Goal: Check status: Check status

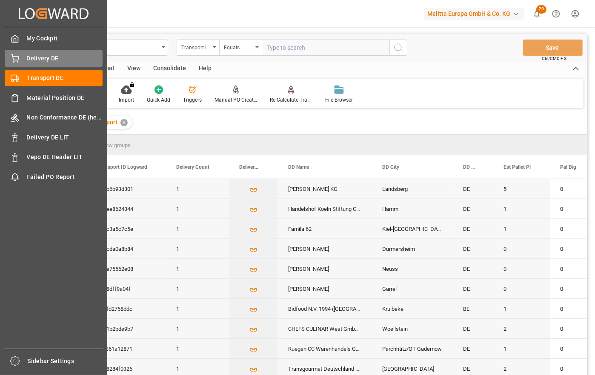
drag, startPoint x: 31, startPoint y: 61, endPoint x: 37, endPoint y: 61, distance: 6.4
click at [31, 61] on span "Delivery DE" at bounding box center [65, 58] width 76 height 9
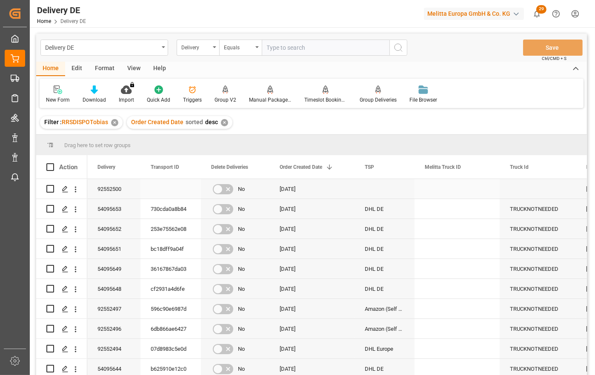
click at [48, 189] on input "Press Space to toggle row selection (unchecked)" at bounding box center [50, 189] width 8 height 8
checkbox input "true"
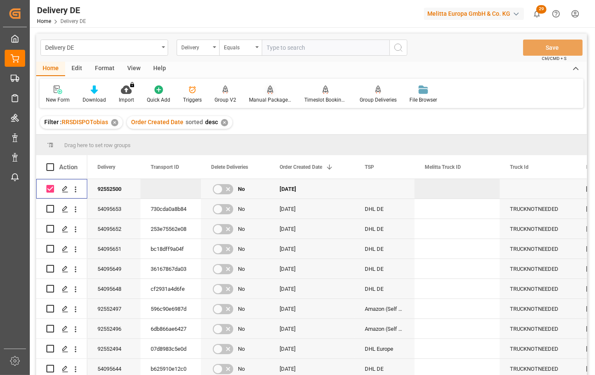
click at [267, 97] on div "Manual Package TypeDetermination" at bounding box center [270, 100] width 43 height 8
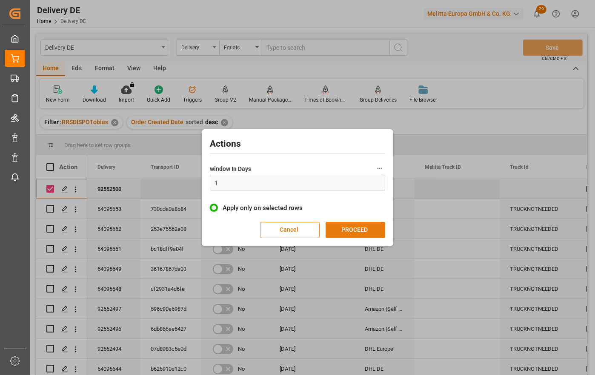
click at [358, 230] on button "PROCEED" at bounding box center [356, 230] width 60 height 16
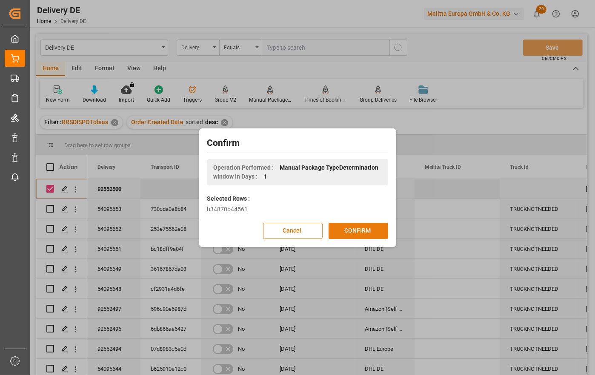
click at [357, 231] on button "CONFIRM" at bounding box center [359, 231] width 60 height 16
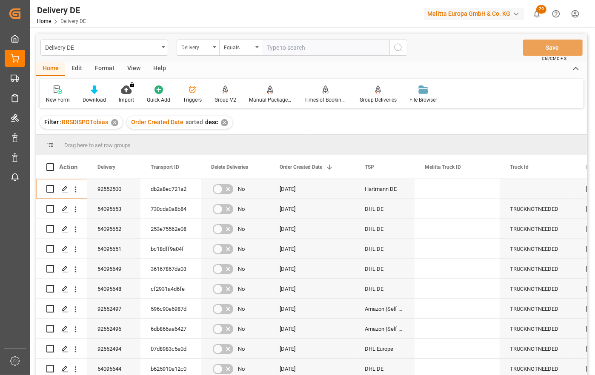
click at [595, 200] on div at bounding box center [297, 187] width 595 height 375
click at [595, 200] on html "Created by potrace 1.15, written by Peter Selinger 2001-2017 Created by potrace…" at bounding box center [297, 187] width 595 height 375
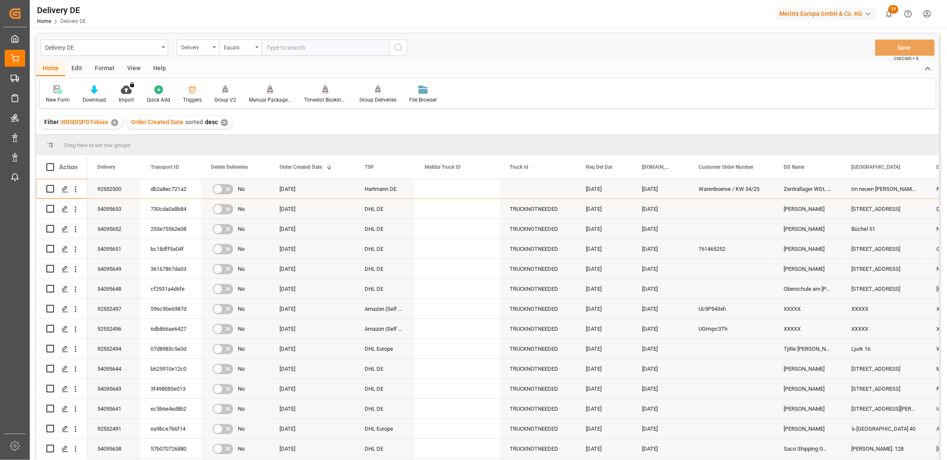
click at [472, 16] on div "Delivery DE Home Delivery DE Melitta Europa GmbH & Co. KG 29 Notifications Only…" at bounding box center [486, 13] width 924 height 27
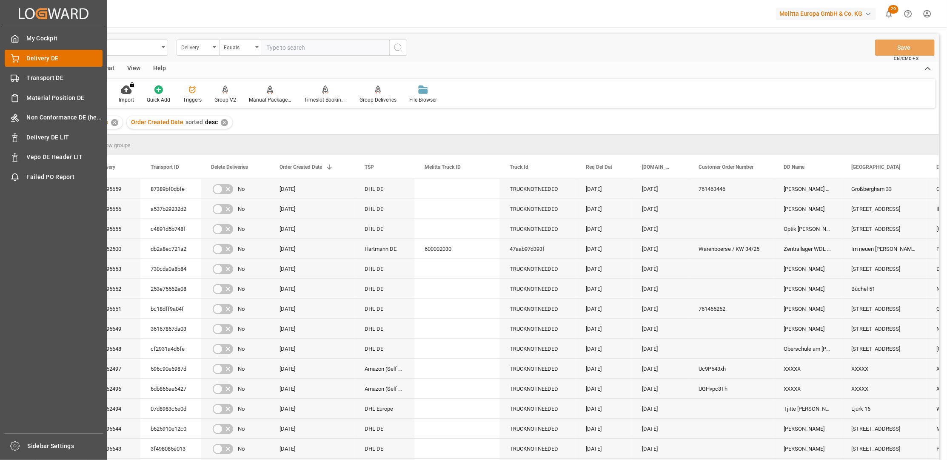
click at [41, 56] on span "Delivery DE" at bounding box center [65, 58] width 76 height 9
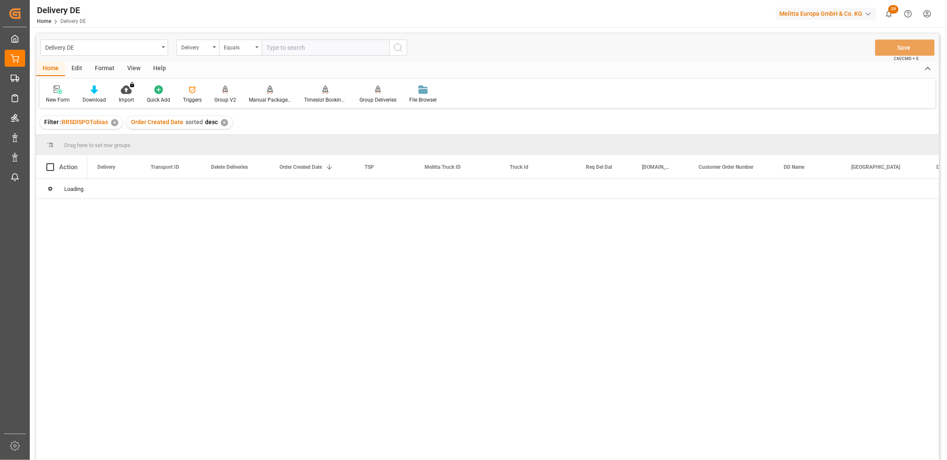
click at [304, 46] on input "text" at bounding box center [326, 48] width 128 height 16
paste input "92550279"
type input "92550279"
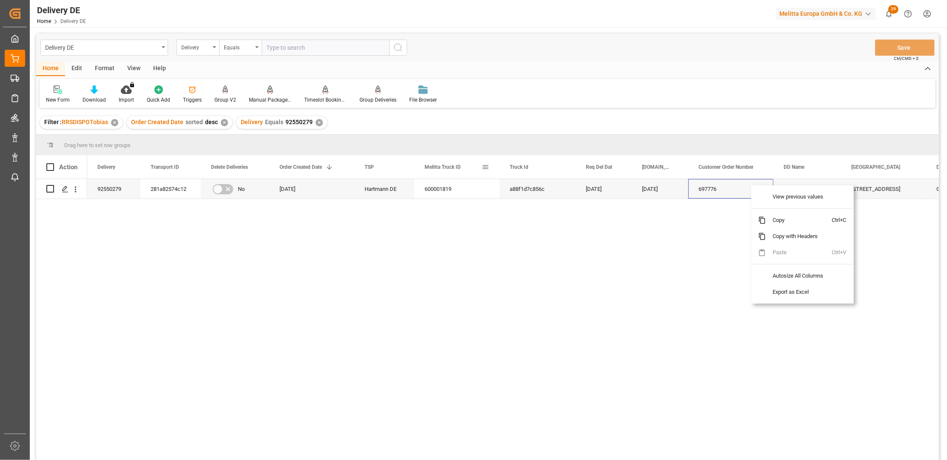
click at [483, 167] on span at bounding box center [486, 167] width 8 height 8
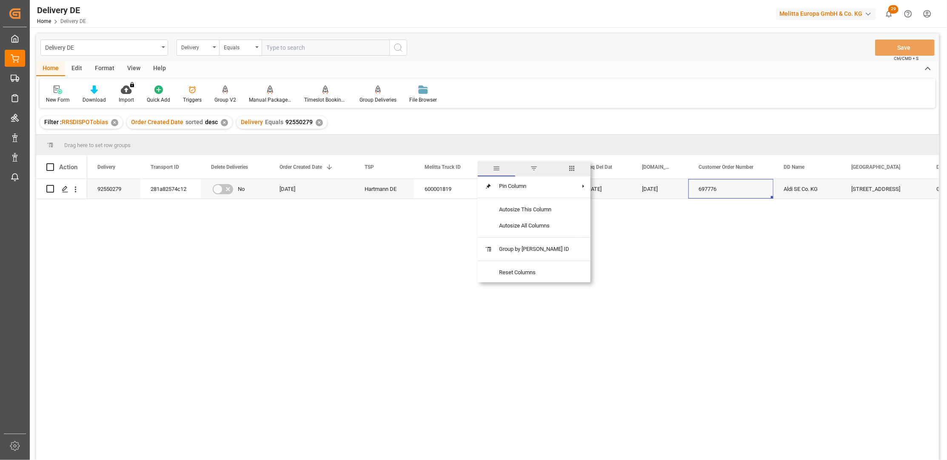
click at [568, 166] on span "columns" at bounding box center [572, 169] width 8 height 8
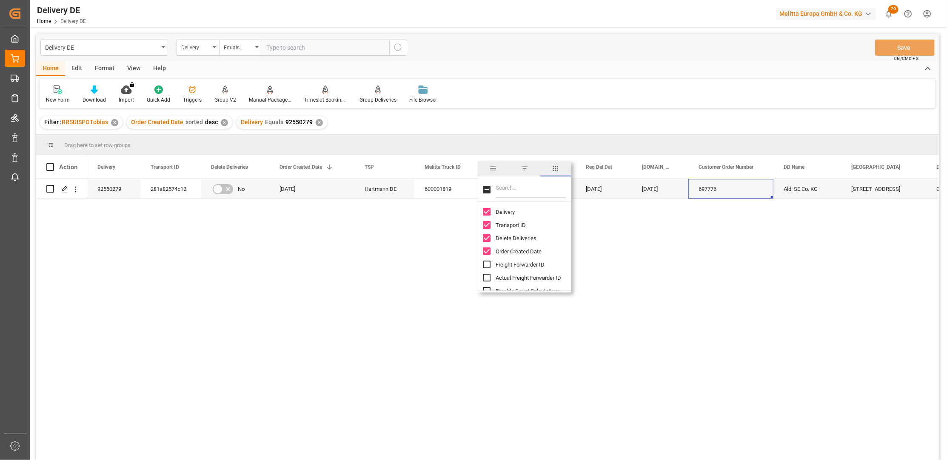
click at [502, 194] on input "Filter Columns Input" at bounding box center [531, 189] width 71 height 17
type input "act"
click at [518, 238] on span "Arrival Date Actual" at bounding box center [518, 238] width 44 height 6
checkbox input "false"
checkbox input "true"
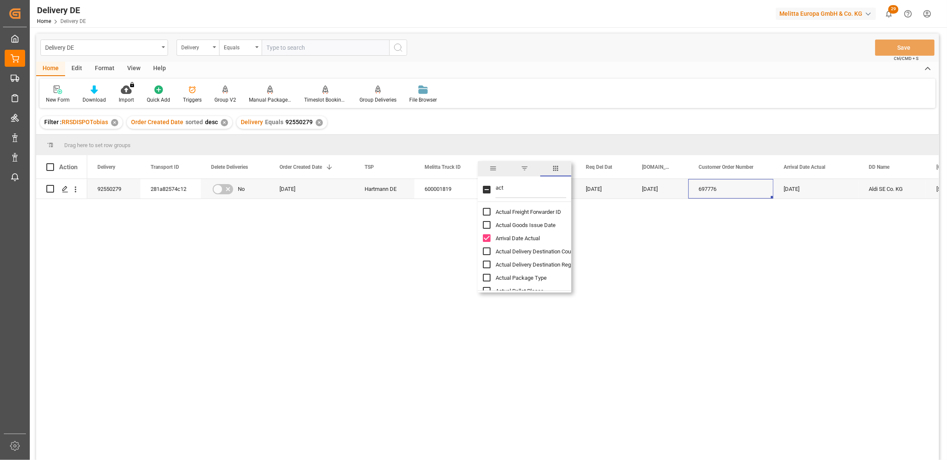
click at [724, 292] on div "92550279 281a82574c12 No 19.08.2025 Hartmann DE 600001819 a88f1d7c856c 25.08.20…" at bounding box center [513, 322] width 852 height 287
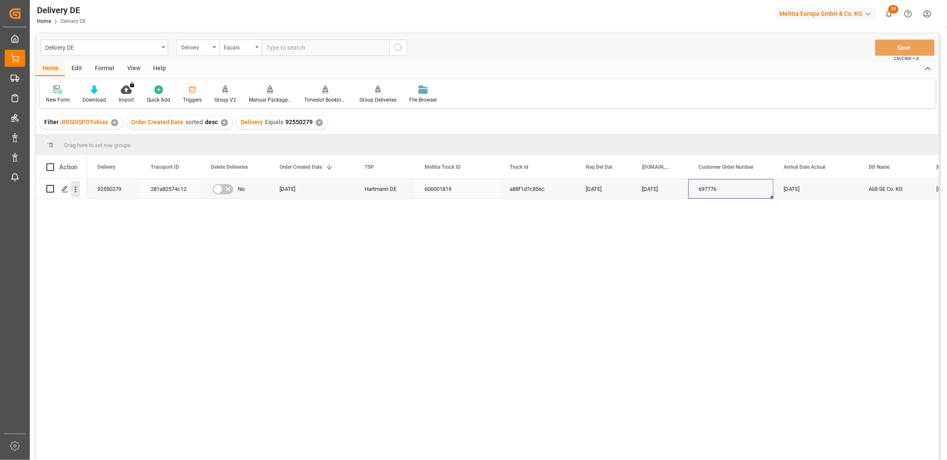
click at [79, 192] on icon "open menu" at bounding box center [75, 189] width 9 height 9
click at [103, 206] on span "Open in new tab" at bounding box center [131, 207] width 77 height 9
click at [295, 51] on input "text" at bounding box center [326, 48] width 128 height 16
paste input "92551823"
type input "92551823"
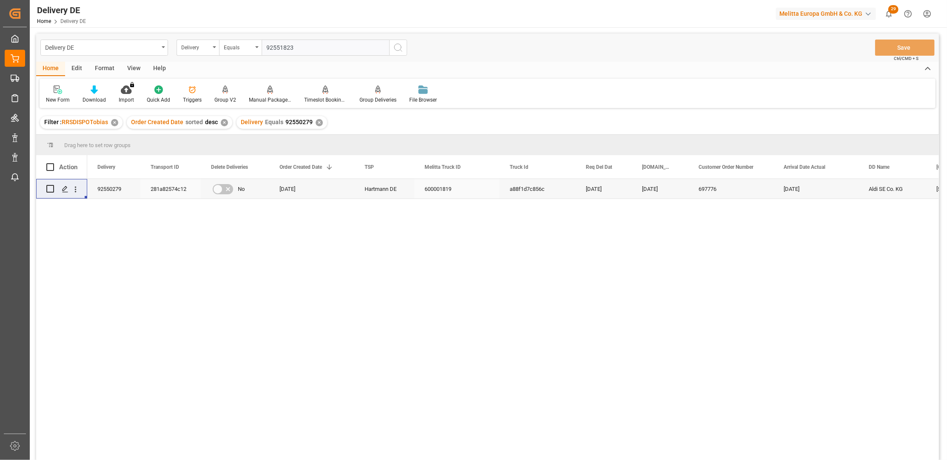
click at [400, 44] on icon "search button" at bounding box center [398, 48] width 10 height 10
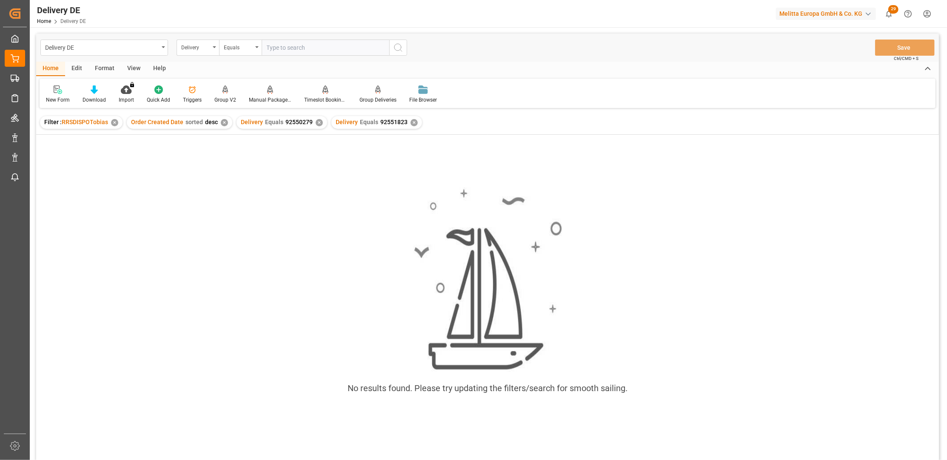
click at [317, 124] on div "✕" at bounding box center [319, 122] width 7 height 7
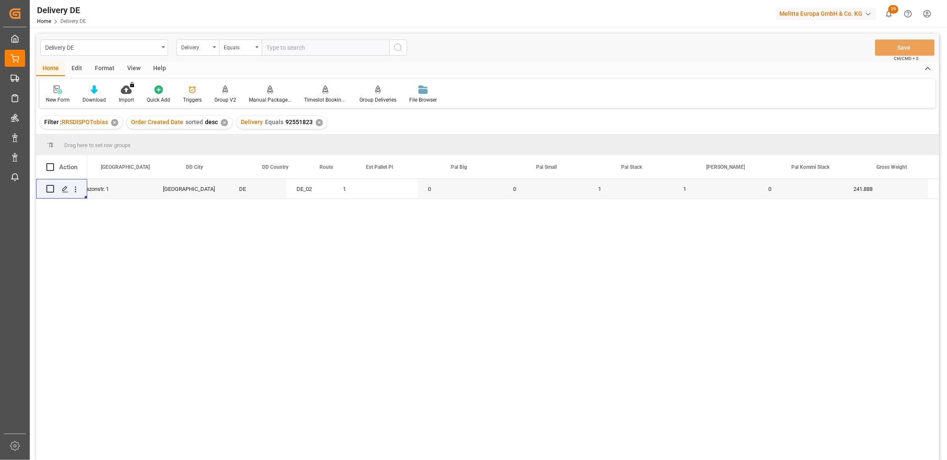
scroll to position [0, 696]
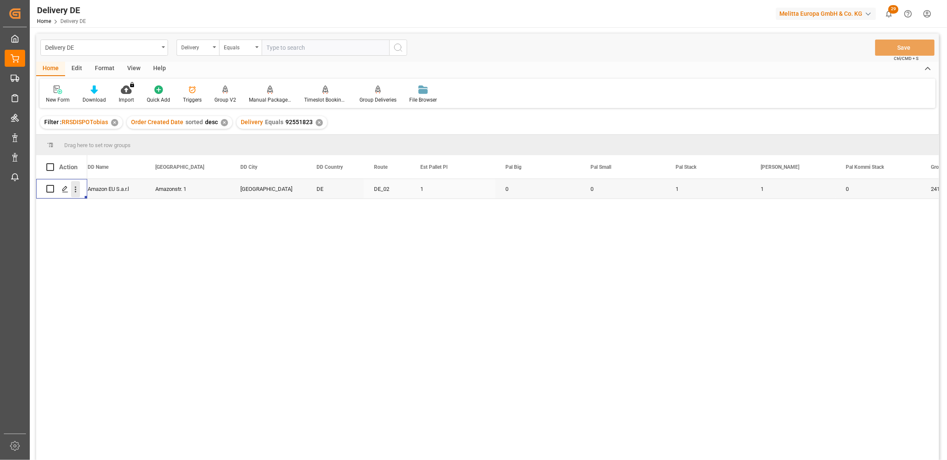
click at [77, 188] on icon "open menu" at bounding box center [75, 189] width 9 height 9
click at [104, 204] on span "Open in new tab" at bounding box center [131, 207] width 77 height 9
click at [804, 306] on div "Amazon EU S.a.r.l Amazonstr. 1 Pforzheim DE DE_02 1 0 0 1 1 0 241.888 25.08.202…" at bounding box center [513, 322] width 852 height 287
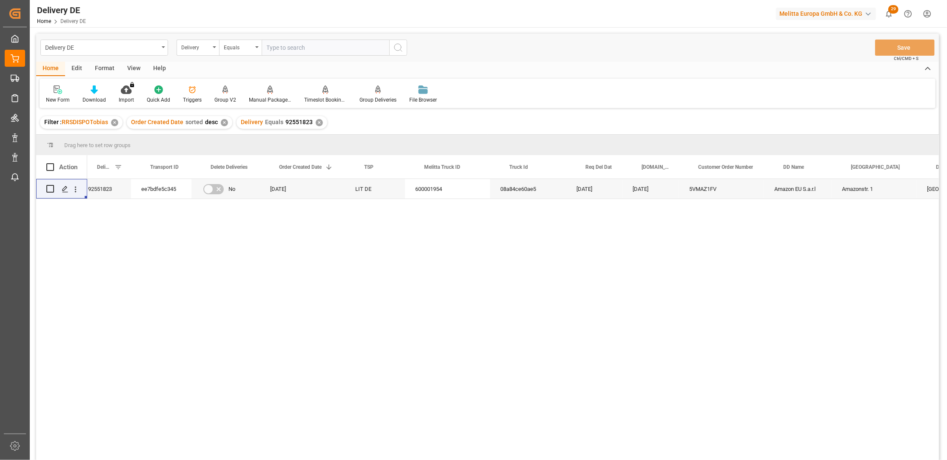
scroll to position [0, 0]
click at [221, 23] on div "Delivery DE Home Delivery DE Melitta Europa GmbH & Co. KG 29 Notifications Only…" at bounding box center [486, 13] width 924 height 27
click at [310, 46] on input "text" at bounding box center [326, 48] width 128 height 16
paste input "92552432"
type input "92552432"
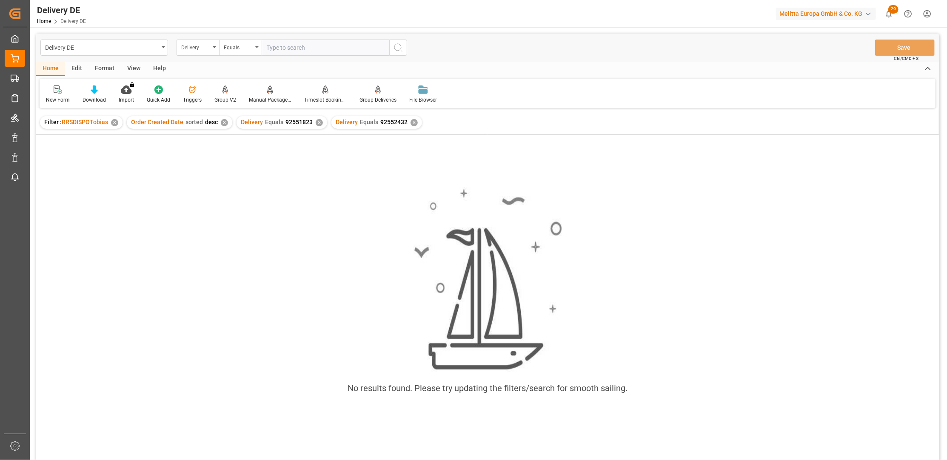
click at [318, 122] on div "✕" at bounding box center [319, 122] width 7 height 7
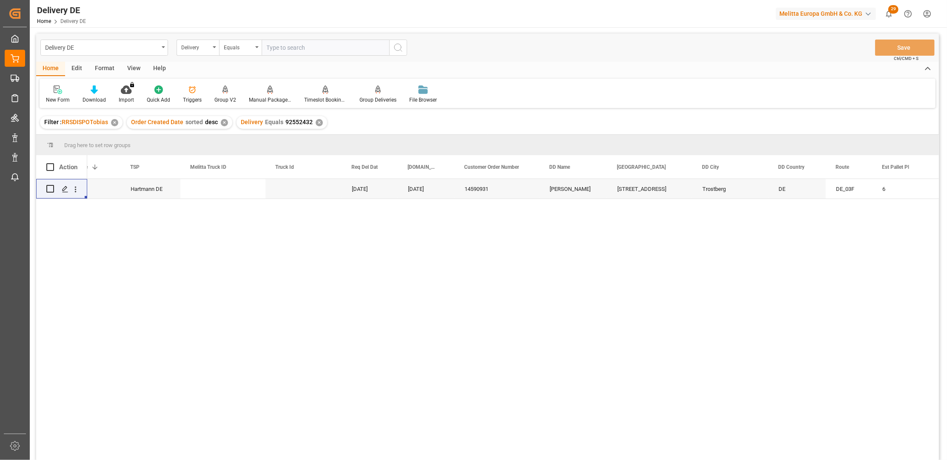
click at [282, 49] on input "text" at bounding box center [326, 48] width 128 height 16
type input "92552429"
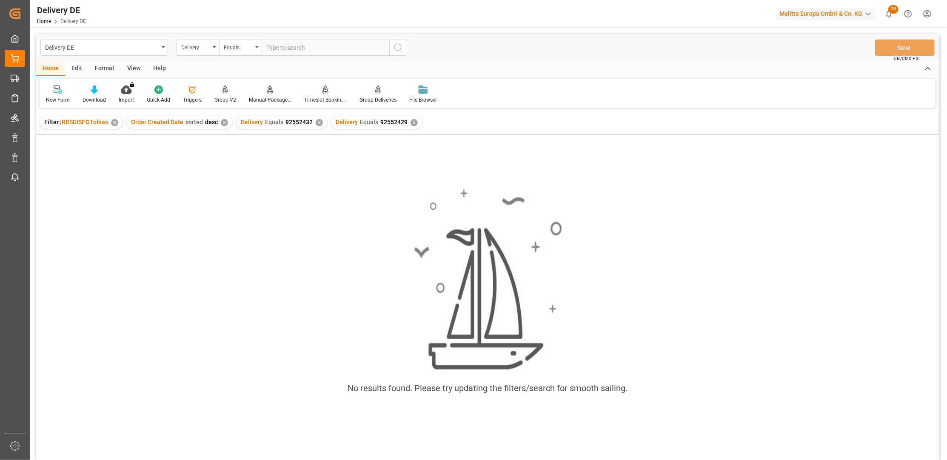
click at [318, 122] on div "✕" at bounding box center [319, 122] width 7 height 7
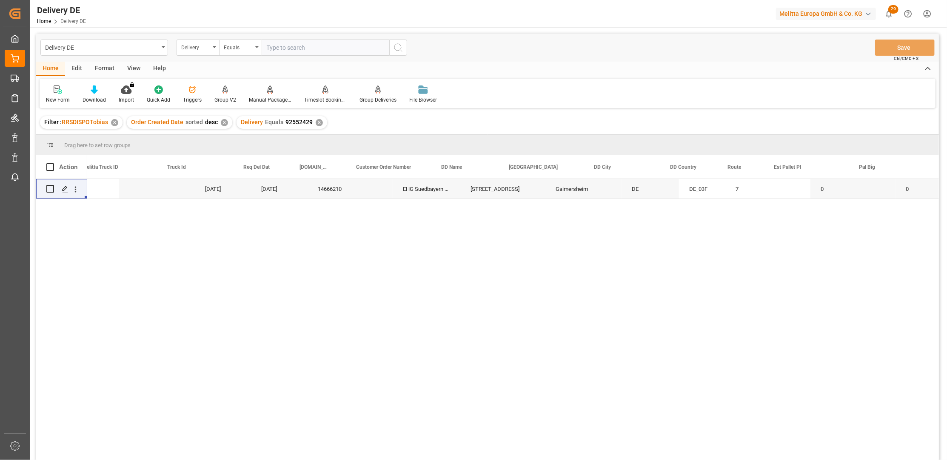
scroll to position [0, 452]
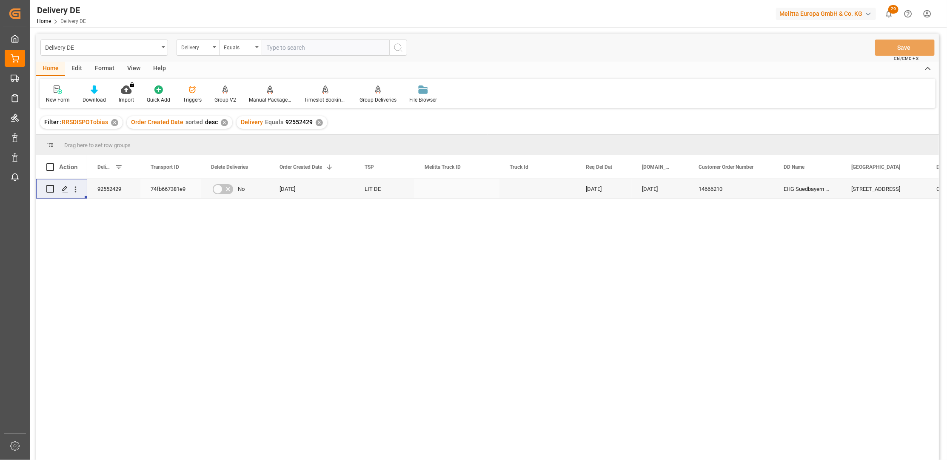
click at [119, 189] on div "92552429" at bounding box center [113, 189] width 53 height 20
click at [761, 255] on div "Ingolstaedter Str. 120 Gaimersheim DE EHG Suedbayern mbH 14666210 29.08.2025 03…" at bounding box center [513, 322] width 852 height 287
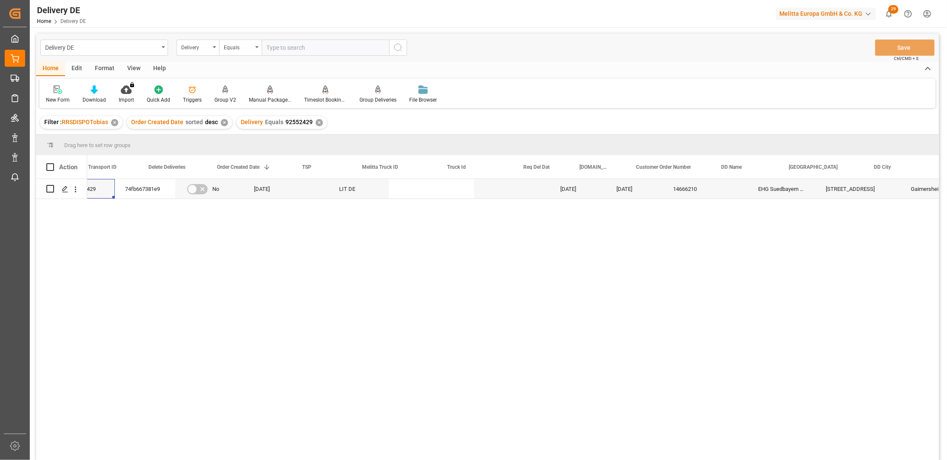
scroll to position [0, 0]
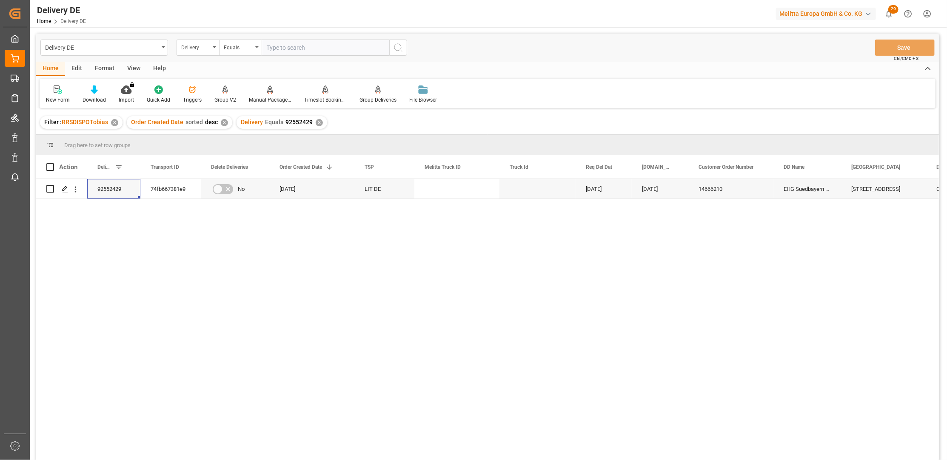
click at [383, 251] on div "Ingolstaedter Str. 120 Gaimersheim DE EHG Suedbayern mbH 14666210 29.08.2025 03…" at bounding box center [513, 322] width 852 height 287
click at [714, 83] on div "New Form Download Import You don't have permission for this feature. Contact ad…" at bounding box center [488, 93] width 896 height 29
click at [177, 196] on div "74fb667381e9" at bounding box center [170, 189] width 60 height 20
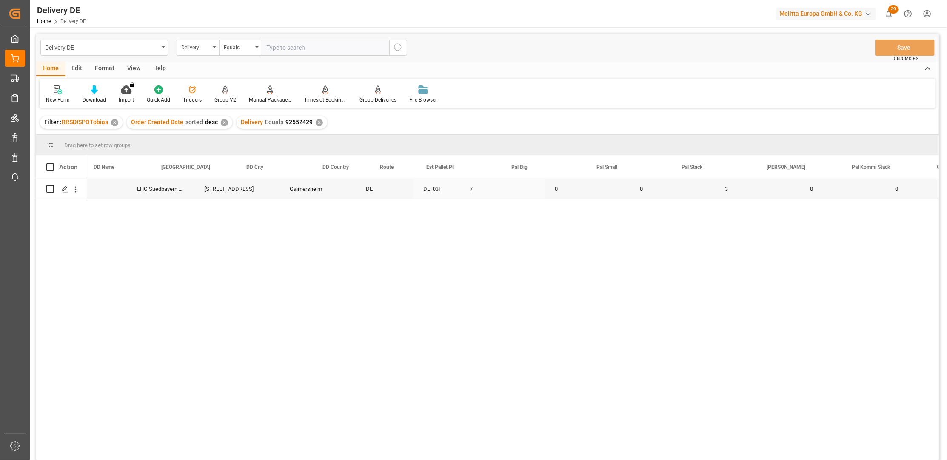
scroll to position [0, 541]
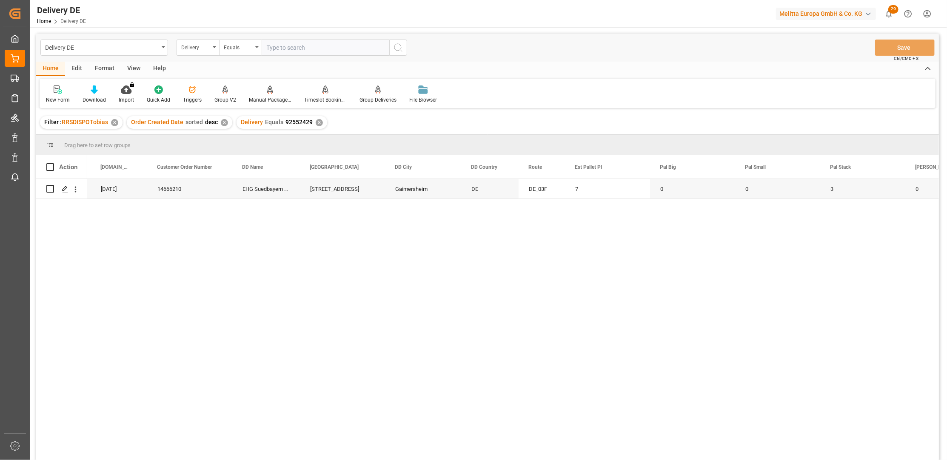
click at [625, 232] on div "Ingolstaedter Str. 120 Gaimersheim DE EHG Suedbayern mbH 74fb667381e9 DE_03F 7 …" at bounding box center [513, 322] width 852 height 287
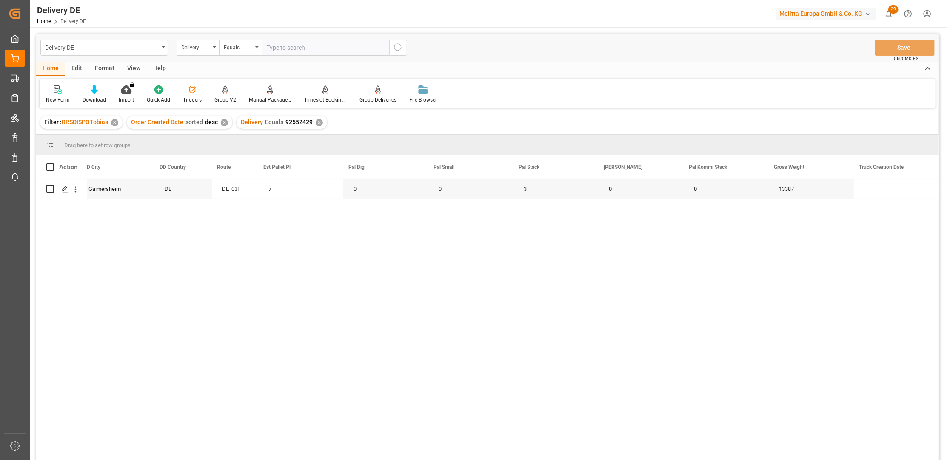
scroll to position [0, 853]
click at [609, 218] on div "Ingolstaedter Str. 120 Gaimersheim DE 74fb667381e9 DE_03F 7 0 0 3 0 0 13387" at bounding box center [513, 322] width 852 height 287
click at [322, 42] on input "text" at bounding box center [326, 48] width 128 height 16
paste input "92550757"
type input "92550757"
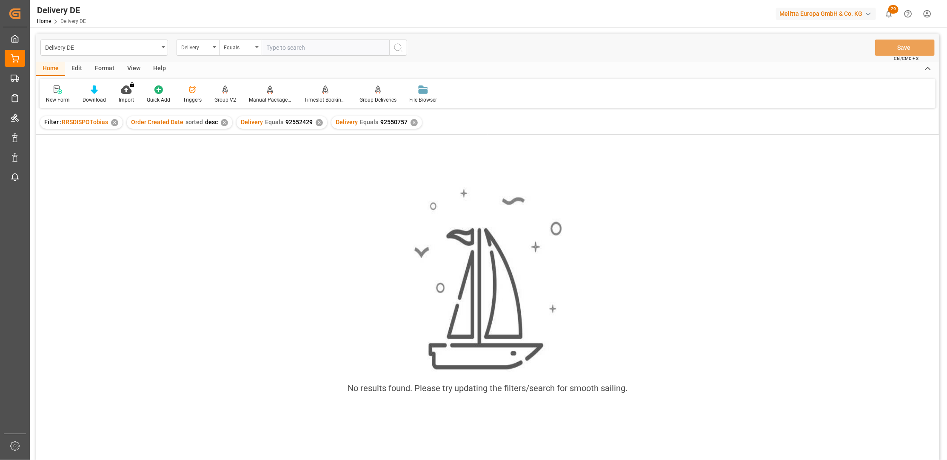
click at [316, 122] on div "✕" at bounding box center [319, 122] width 7 height 7
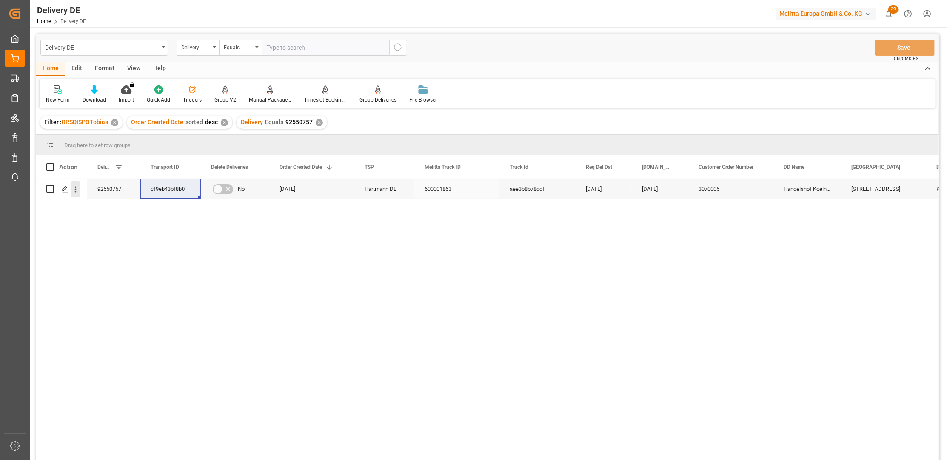
click at [76, 186] on icon "open menu" at bounding box center [75, 189] width 9 height 9
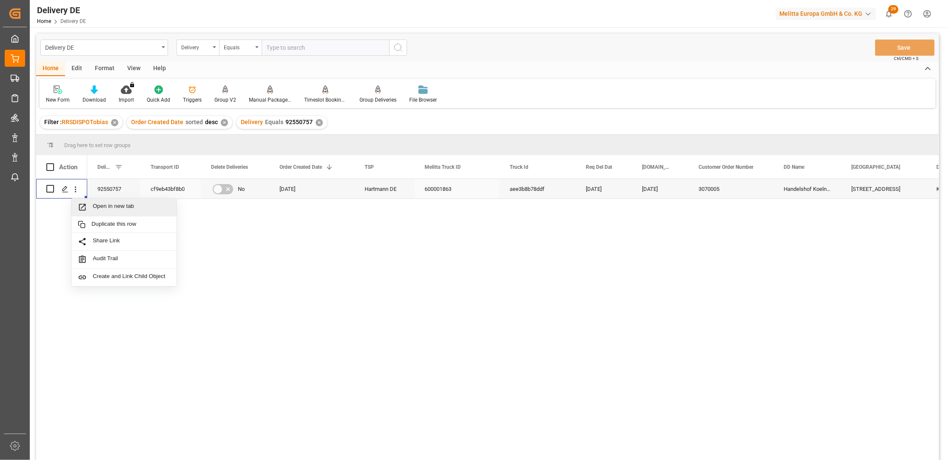
click at [105, 207] on span "Open in new tab" at bounding box center [131, 207] width 77 height 9
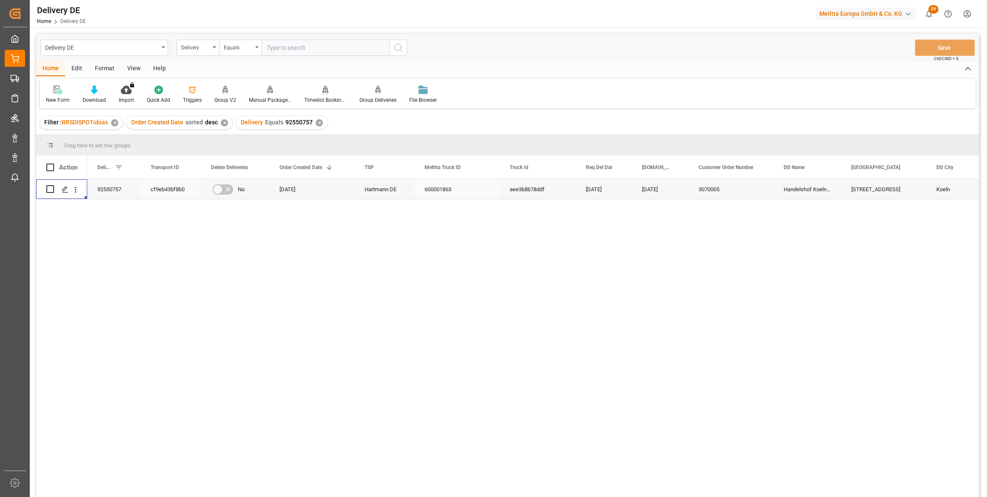
click at [313, 52] on input "text" at bounding box center [326, 48] width 128 height 16
paste input "92548819"
type input "92548819"
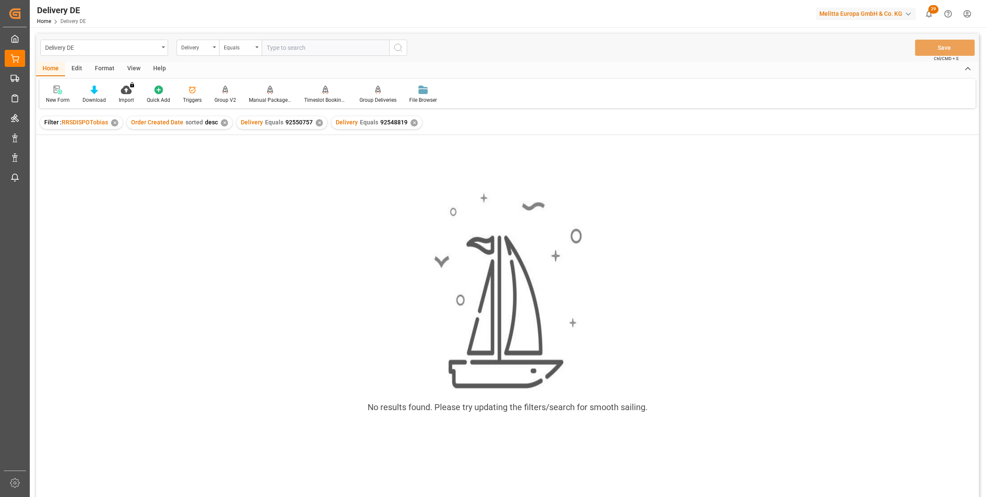
click at [316, 125] on div "✕" at bounding box center [319, 122] width 7 height 7
click at [314, 45] on input "text" at bounding box center [326, 48] width 128 height 16
paste input "92548819"
click at [268, 48] on input "92548819" at bounding box center [326, 48] width 128 height 16
click at [300, 49] on input "92548819" at bounding box center [326, 48] width 128 height 16
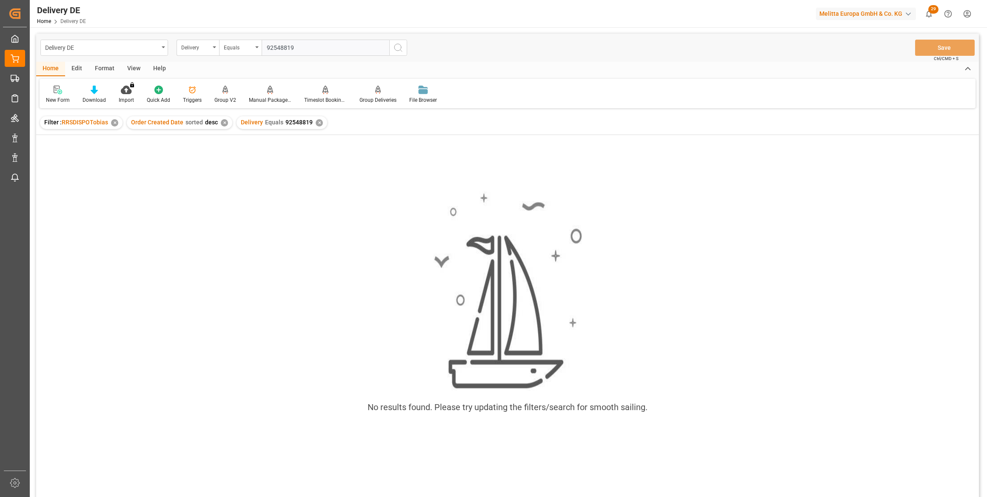
type input "92548819"
click at [399, 49] on icon "search button" at bounding box center [398, 48] width 10 height 10
click at [316, 125] on div "✕" at bounding box center [319, 122] width 7 height 7
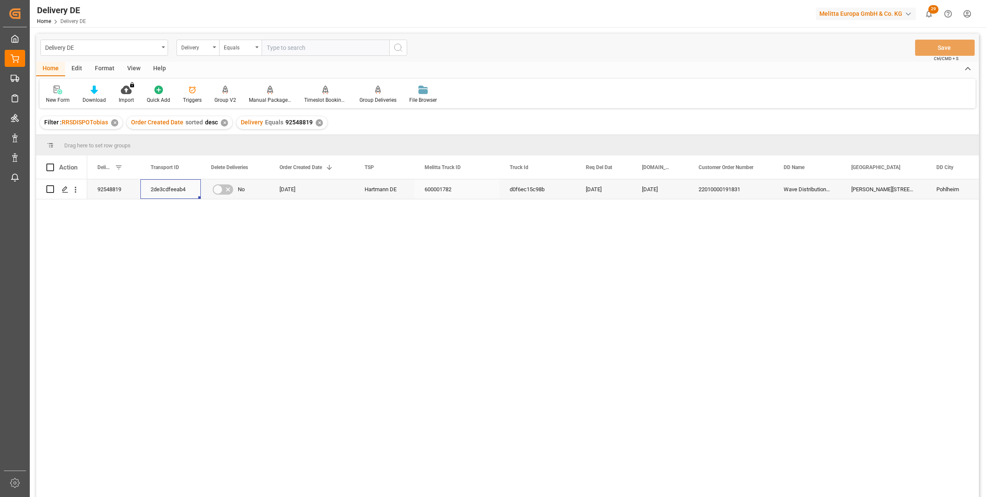
click at [169, 187] on div "2de3cdfeeab4" at bounding box center [170, 189] width 60 height 20
click at [72, 191] on icon "open menu" at bounding box center [75, 189] width 9 height 9
click at [118, 209] on span "Open in new tab" at bounding box center [131, 207] width 77 height 9
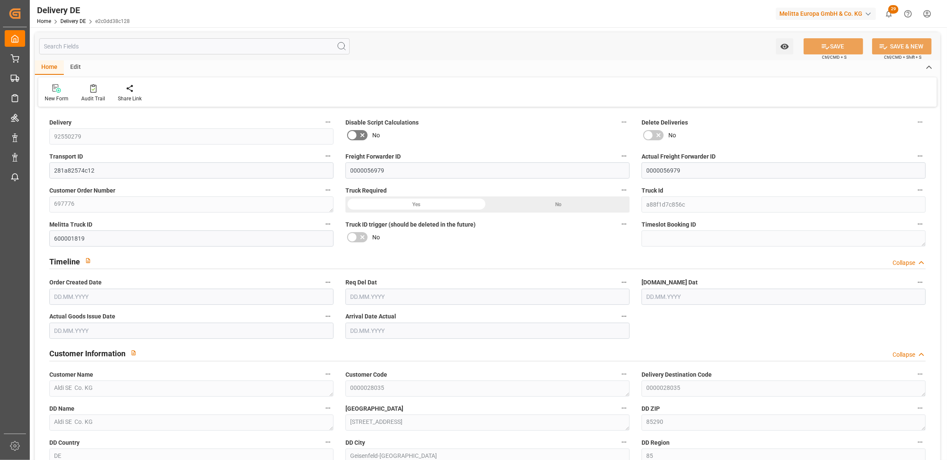
type input "1"
type input "0.75"
type input "76"
type input "167"
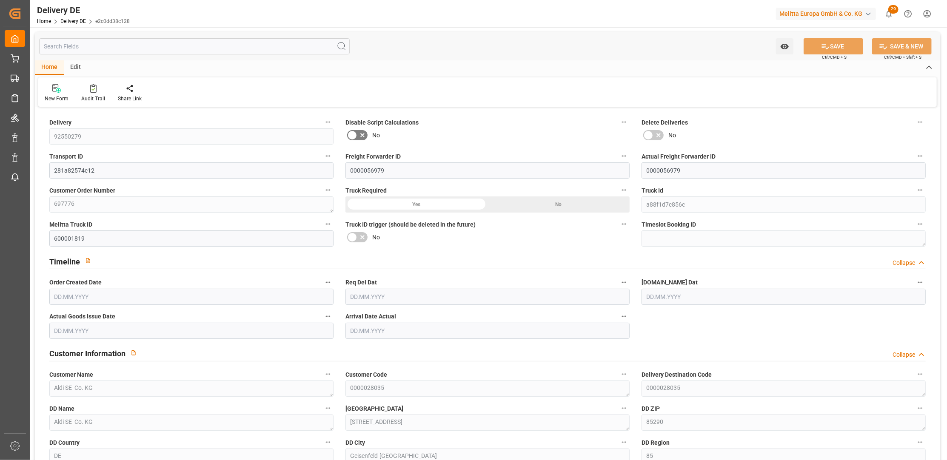
type input "719.48"
type input "[DATE]"
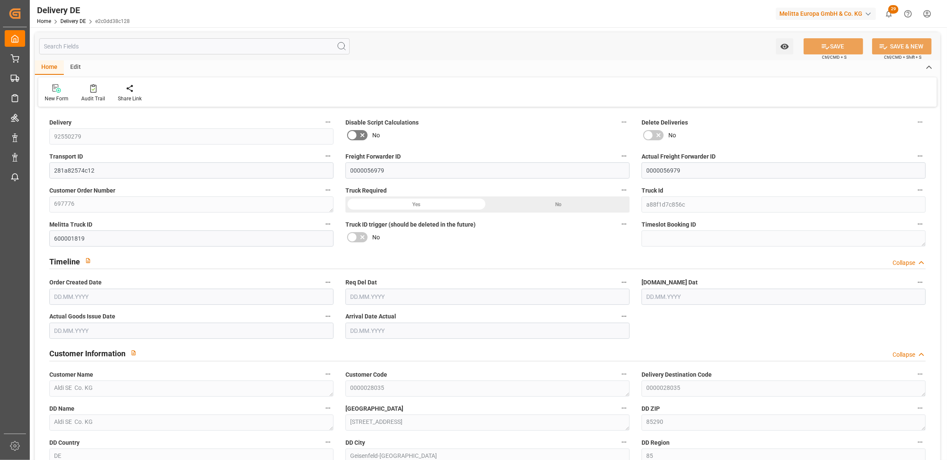
type input "[DATE]"
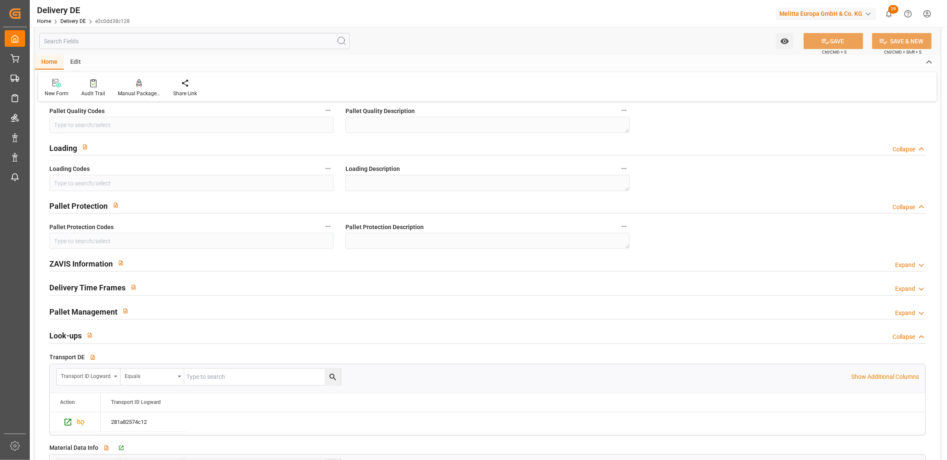
scroll to position [1161, 0]
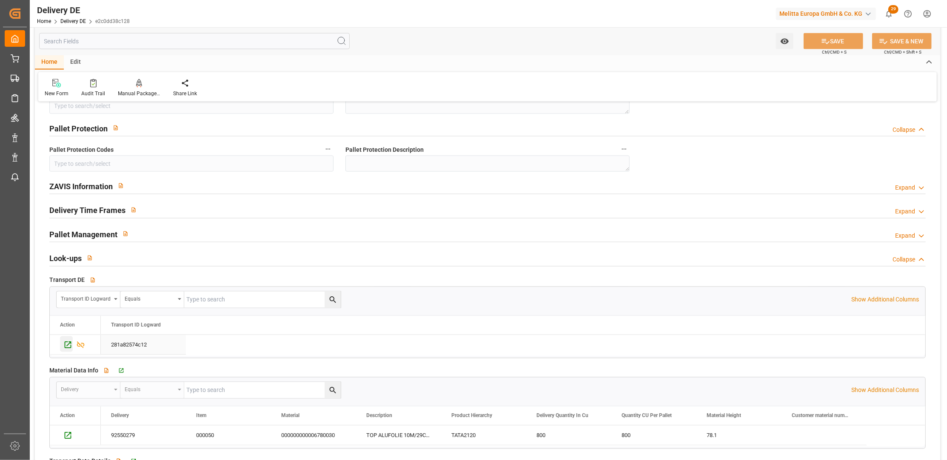
click at [67, 342] on icon "Press SPACE to select this row." at bounding box center [68, 345] width 7 height 7
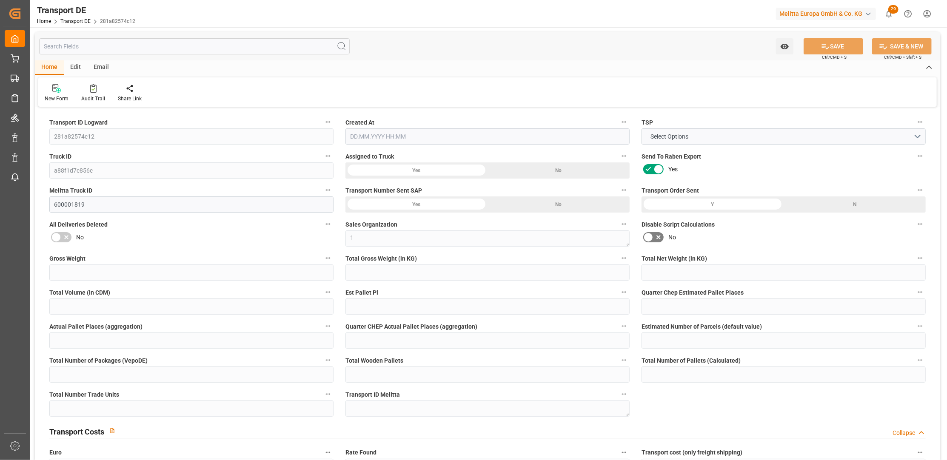
type input "167"
type input "142.8"
type input "76"
type input "719.48"
type input "1"
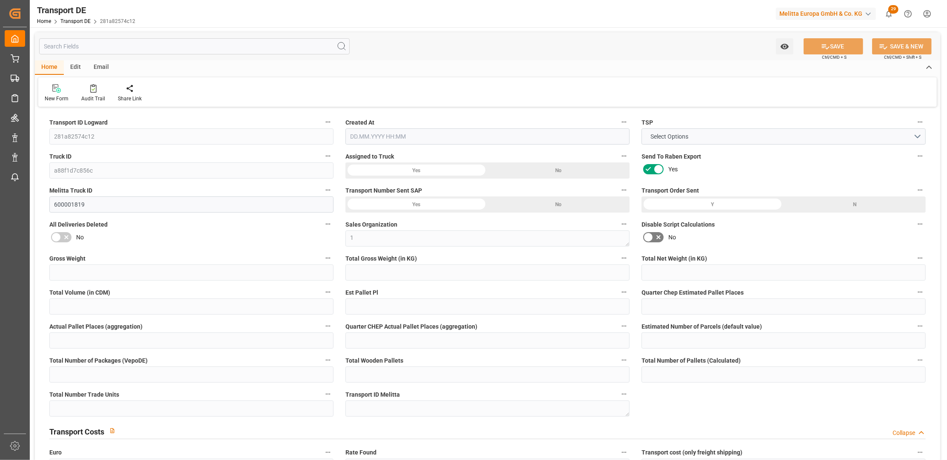
type input "0"
type input "0.75"
type input "0"
type input "1"
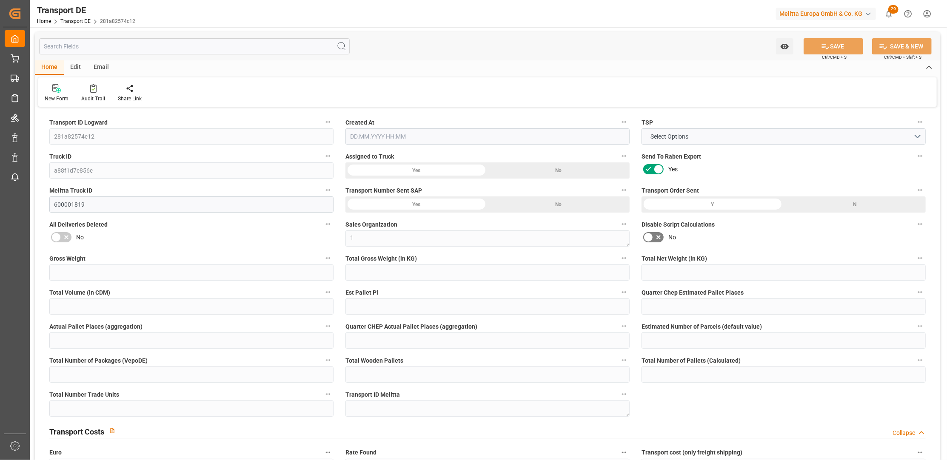
type input "1"
type input "0"
type input "60.78"
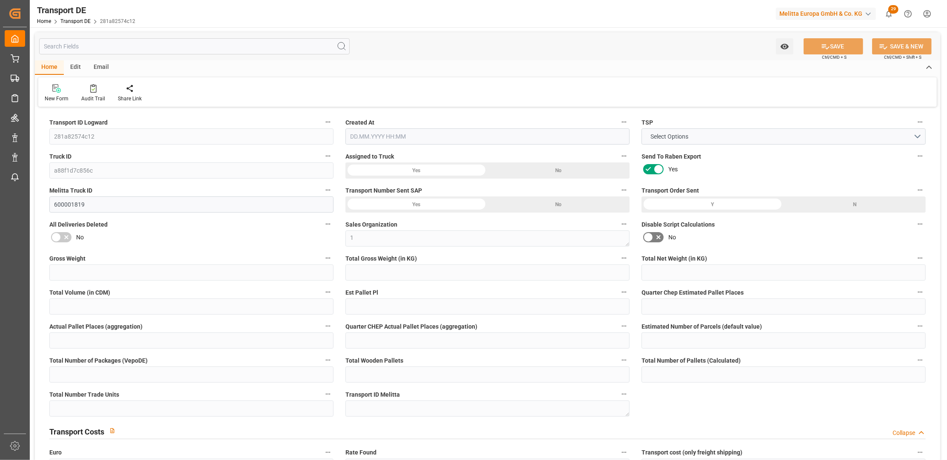
type input "8.163"
type input "60.78"
type input "60.2087"
type input "85"
type input "1"
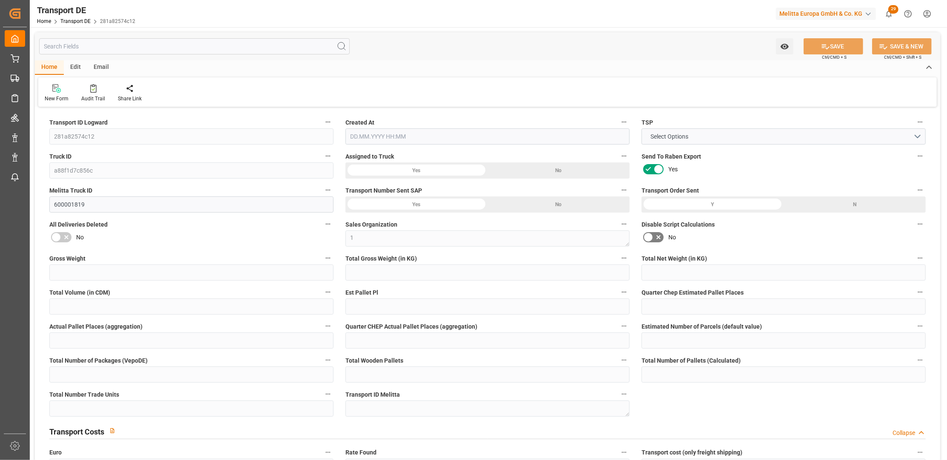
type input "0"
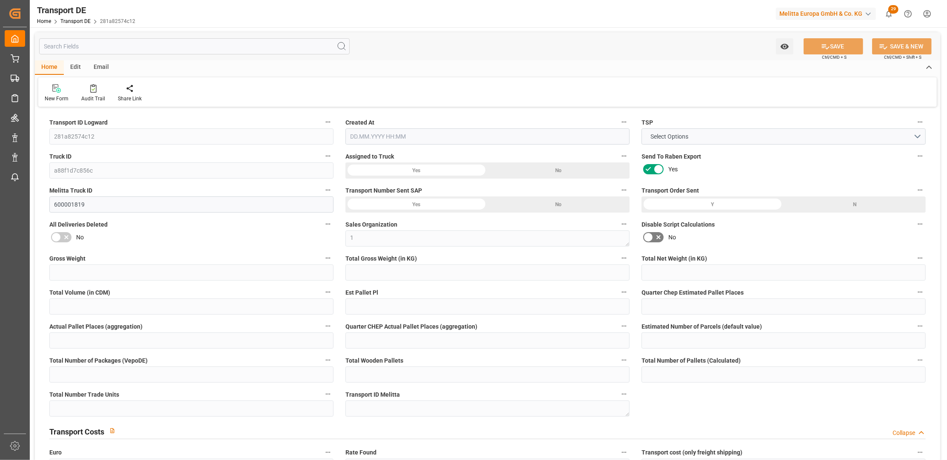
type input "0"
type input "-0.5713"
type input "0"
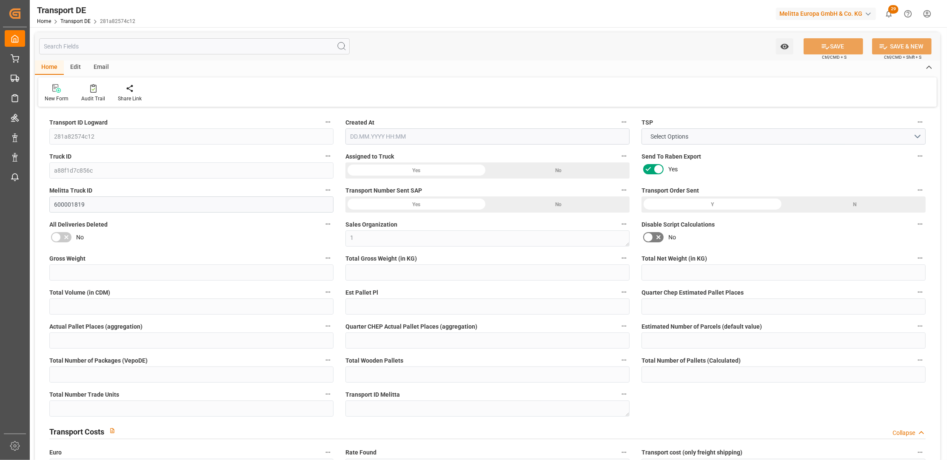
type input "0"
type input "142.8"
type input "4710.8598"
type input "21"
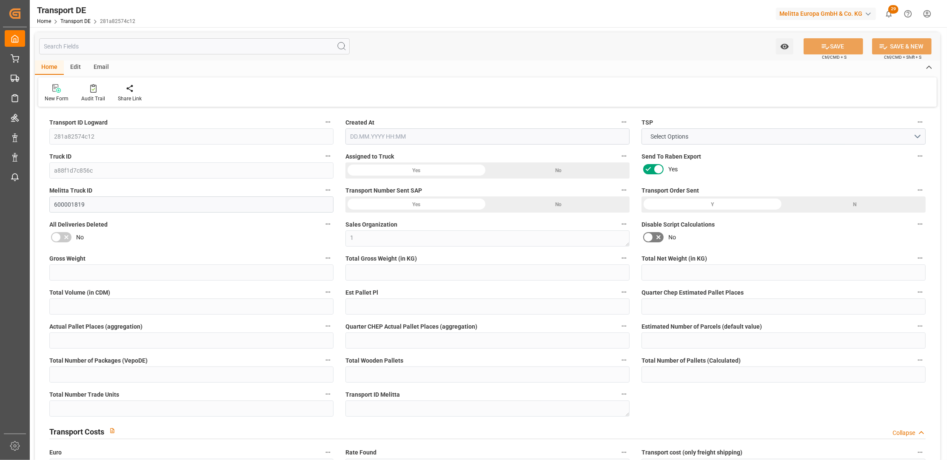
type input "35"
type input "0"
type input "1"
type input "0"
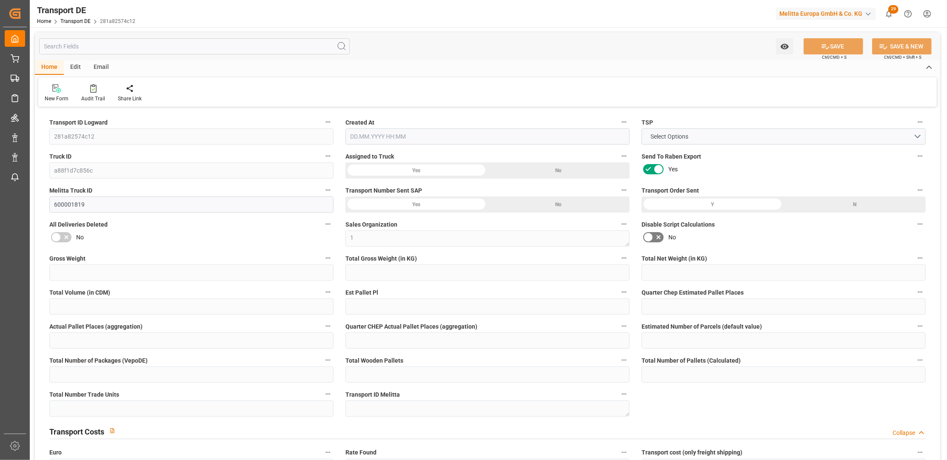
type input "0"
type input "1"
type input "0"
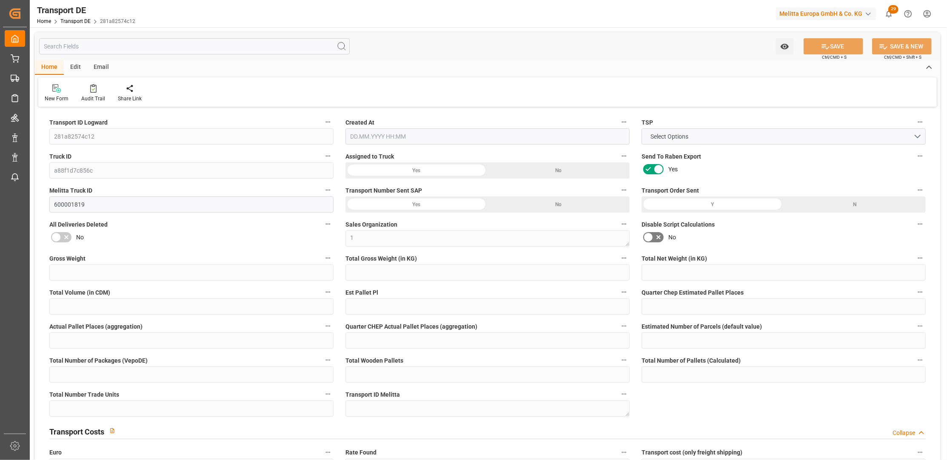
type input "40"
type input "68.3717"
type input "60.2087"
type input "19.08.2025 21:03"
type input "21.08.2025"
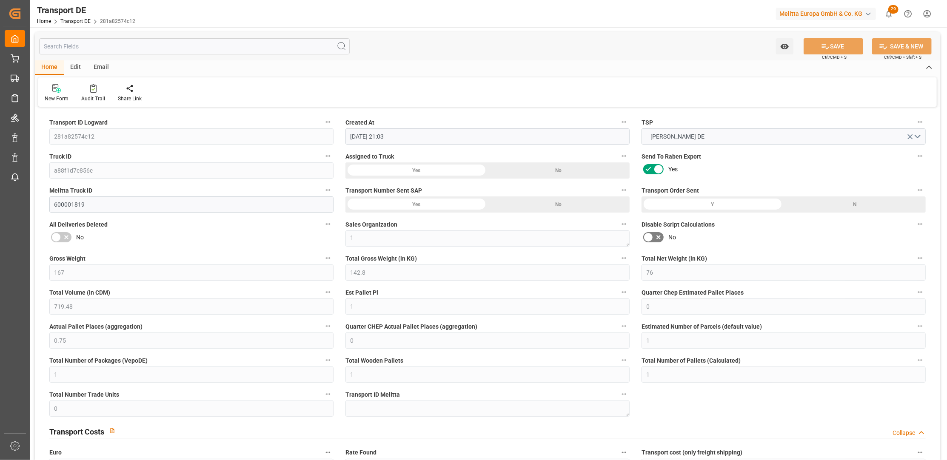
type input "21.08.2025"
type input "25.08.2025"
type input "26.08.2025"
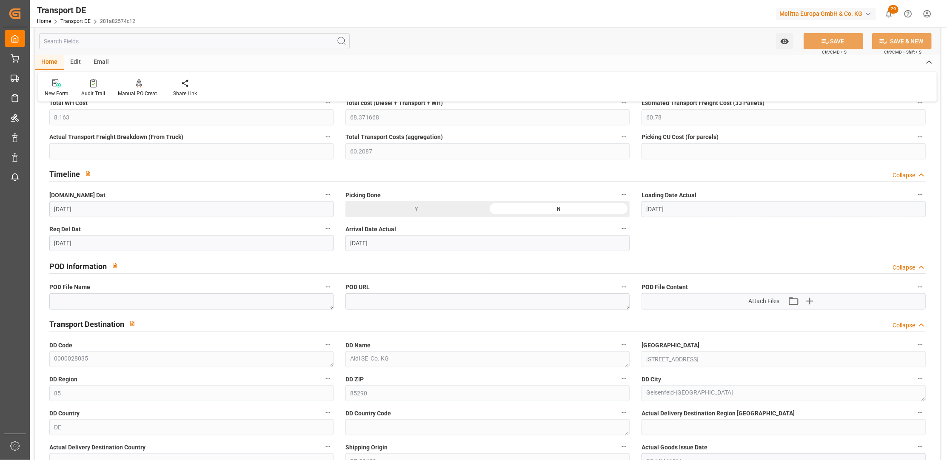
scroll to position [387, 0]
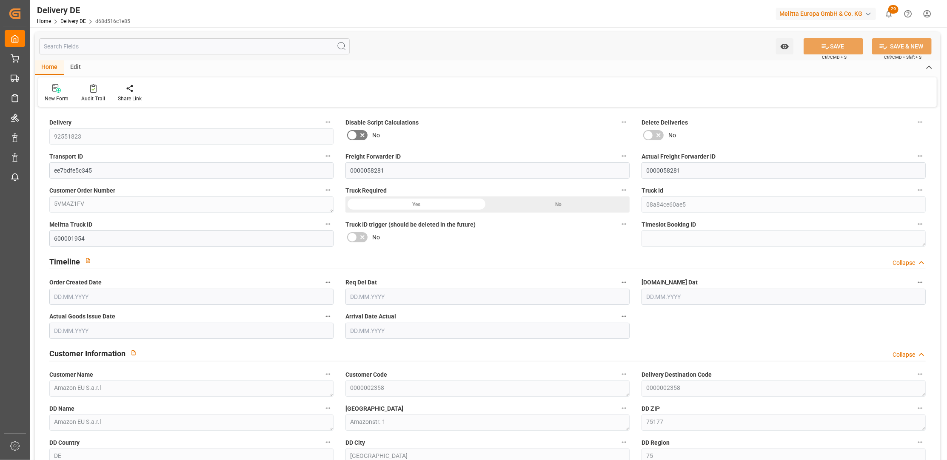
type input "1"
type input "169.089"
type input "241.888"
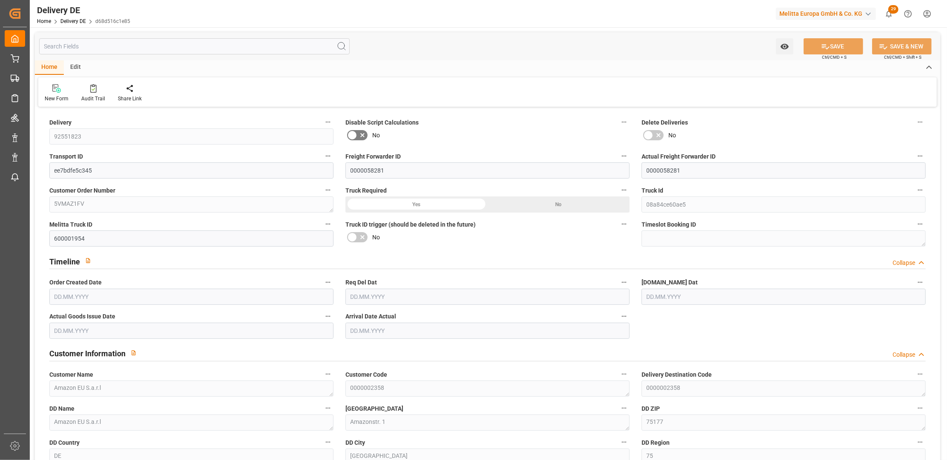
type input "1634.368"
type input "[DATE]"
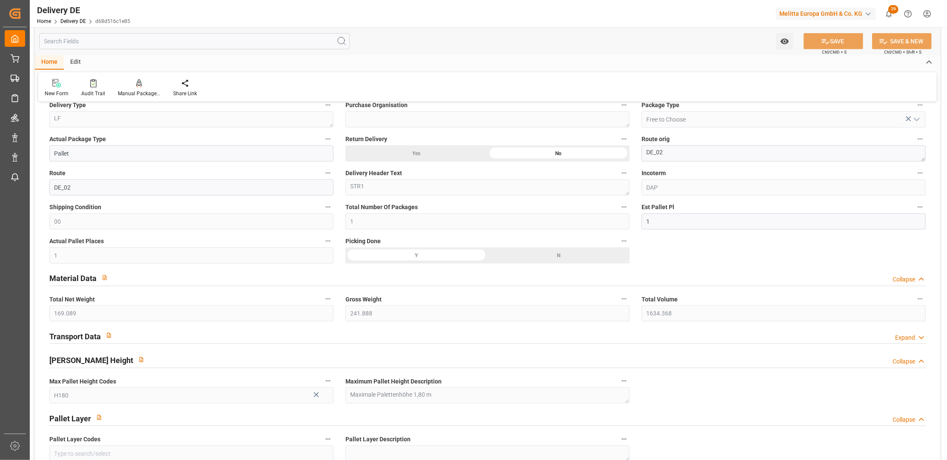
scroll to position [309, 0]
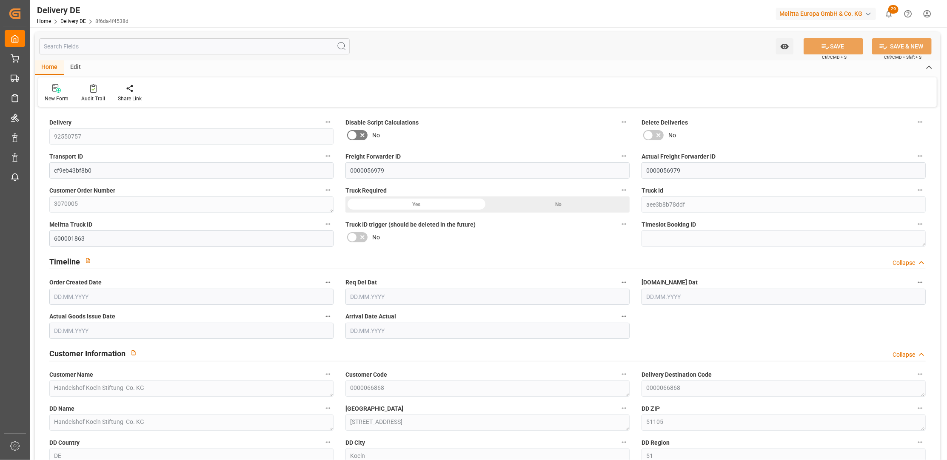
type input "1"
type input "50.867"
type input "84"
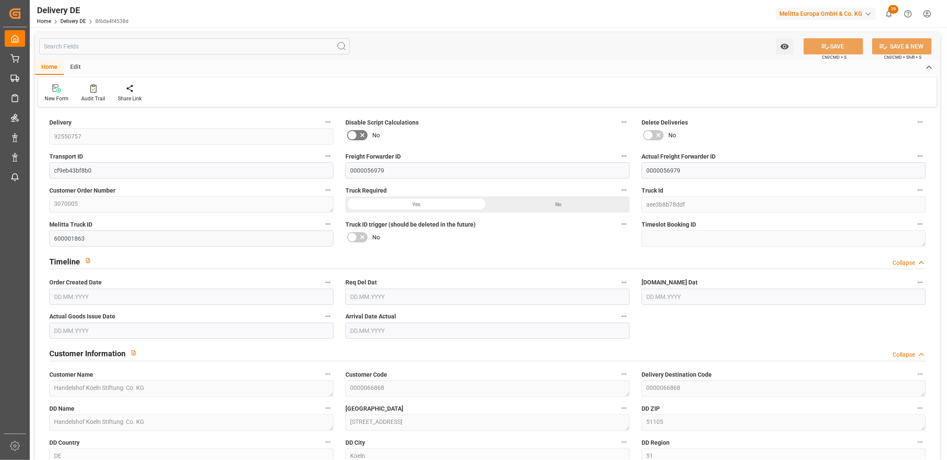
type input "315.985"
type input "[DATE]"
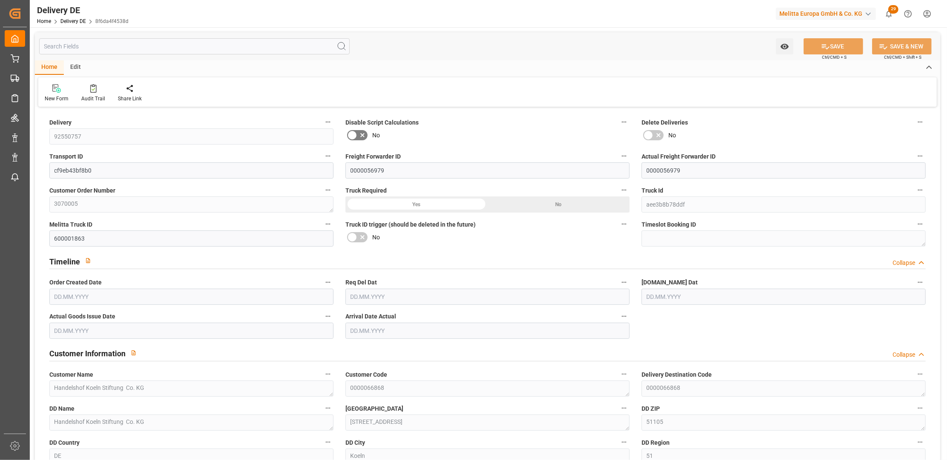
type input "[DATE]"
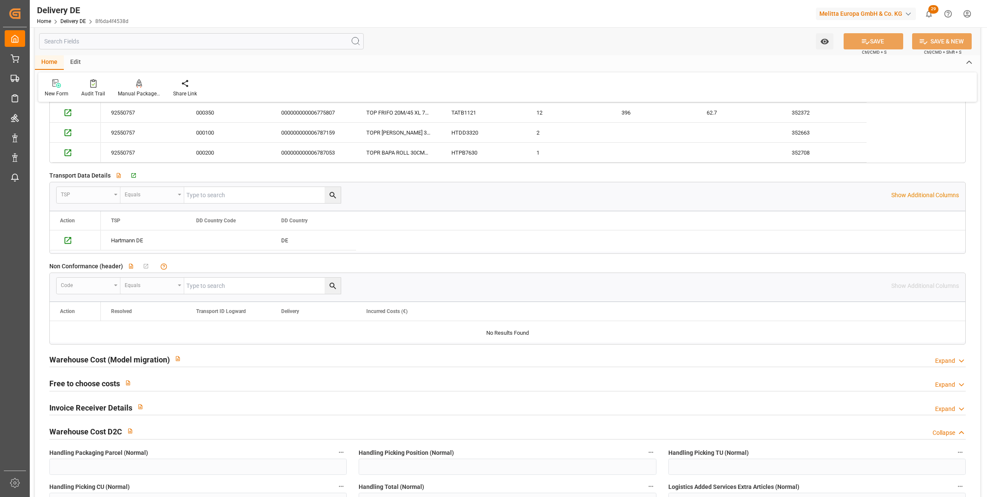
scroll to position [1702, 0]
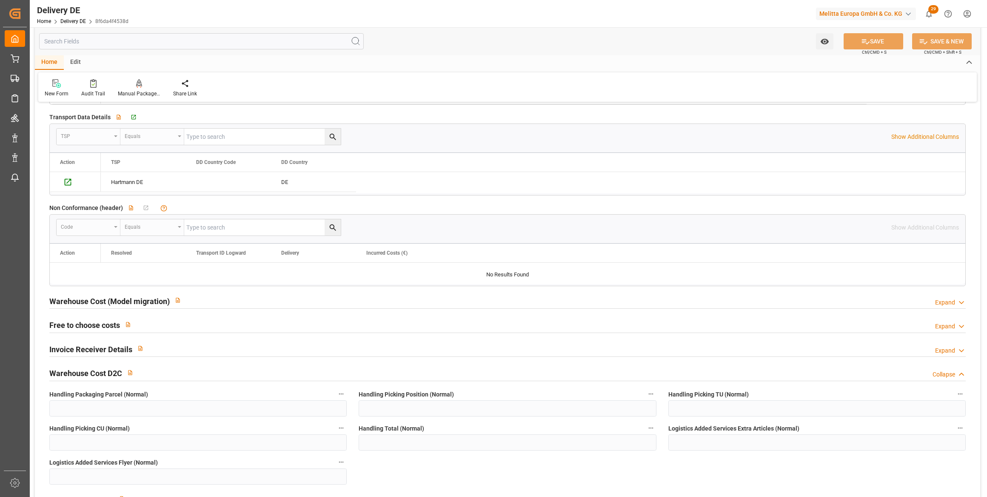
click at [937, 324] on div "Expand" at bounding box center [945, 326] width 20 height 9
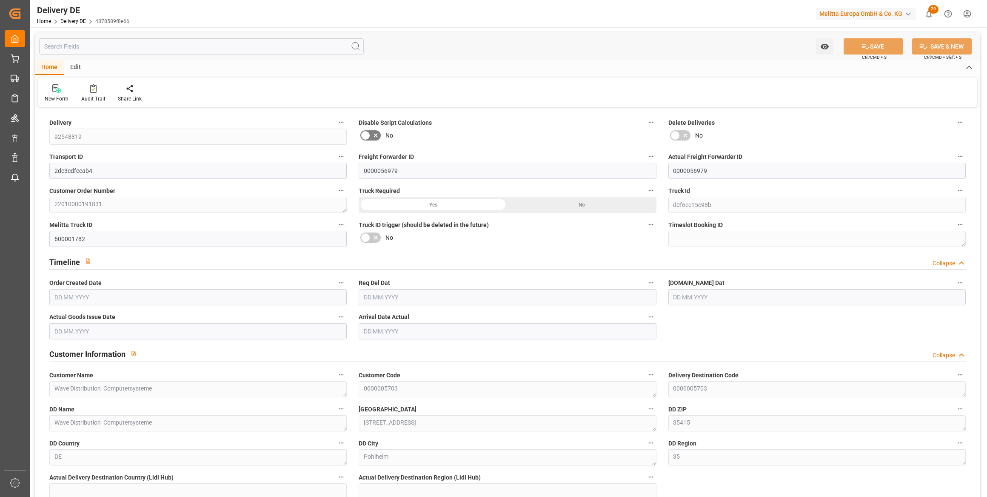
type input "1"
type input "29.06"
type input "74"
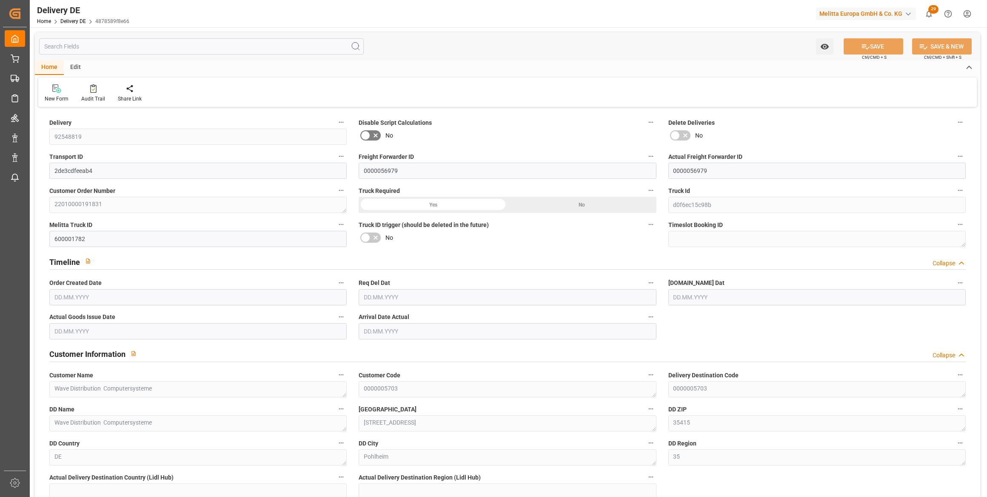
type input "666.732"
type input "[DATE]"
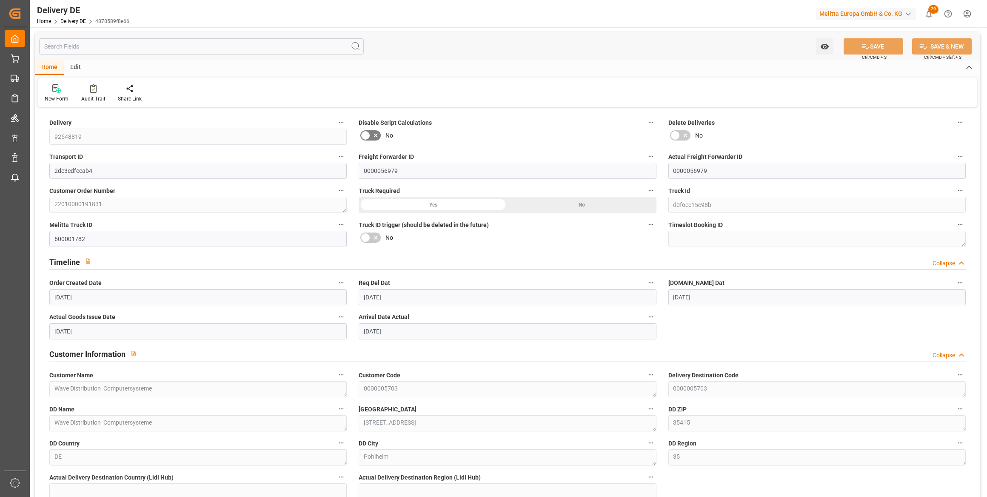
type input "[DATE]"
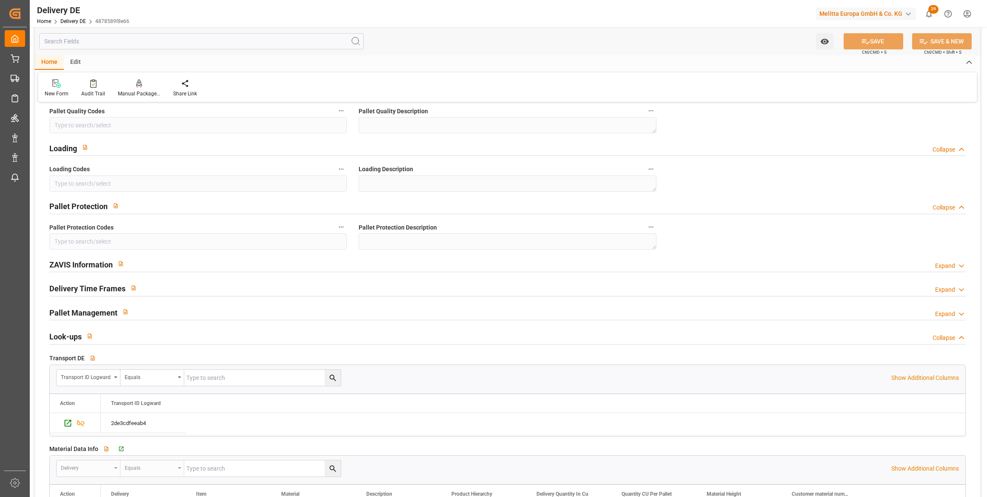
scroll to position [1238, 0]
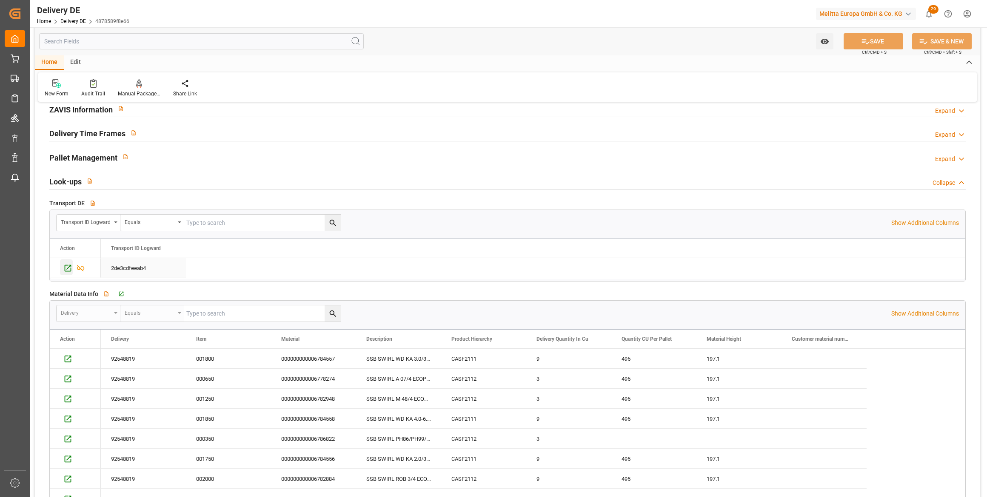
click at [68, 266] on icon "Press SPACE to select this row." at bounding box center [68, 268] width 7 height 7
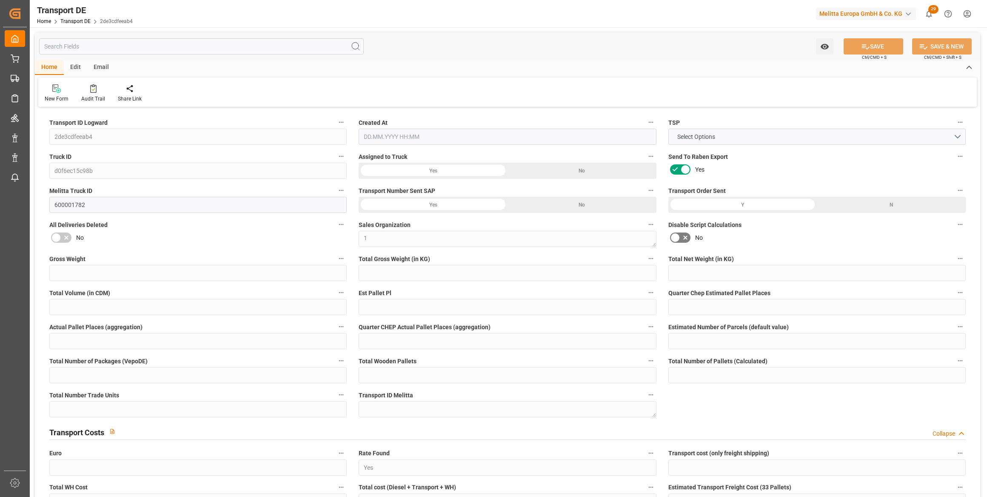
type input "74"
type input "41.927"
type input "29.06"
type input "666.732"
type input "1"
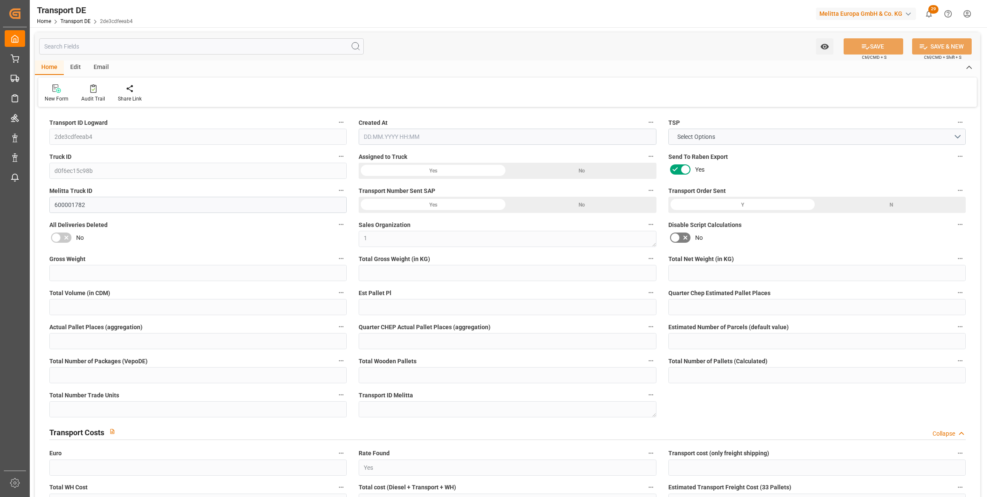
type input "0"
type input "1"
type input "0"
type input "1"
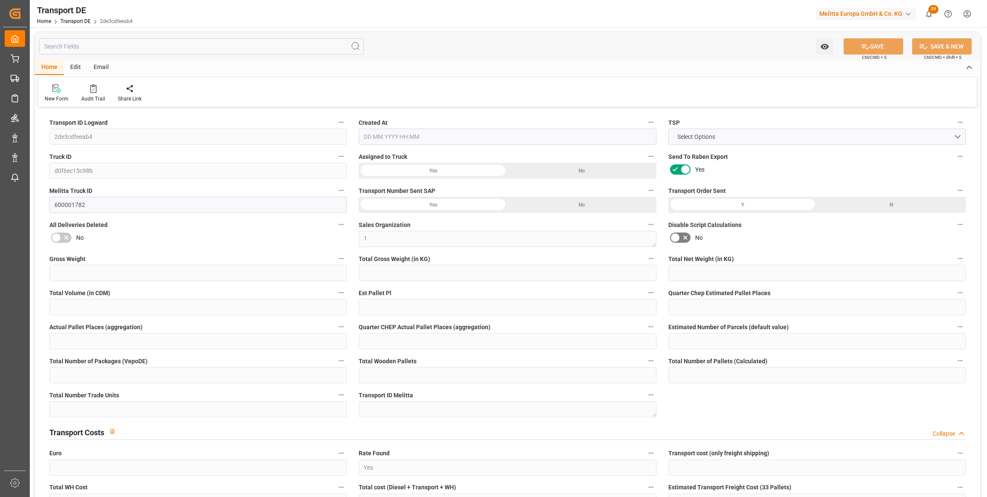
type input "1"
type input "0"
type input "64"
type input "0"
type input "47.73"
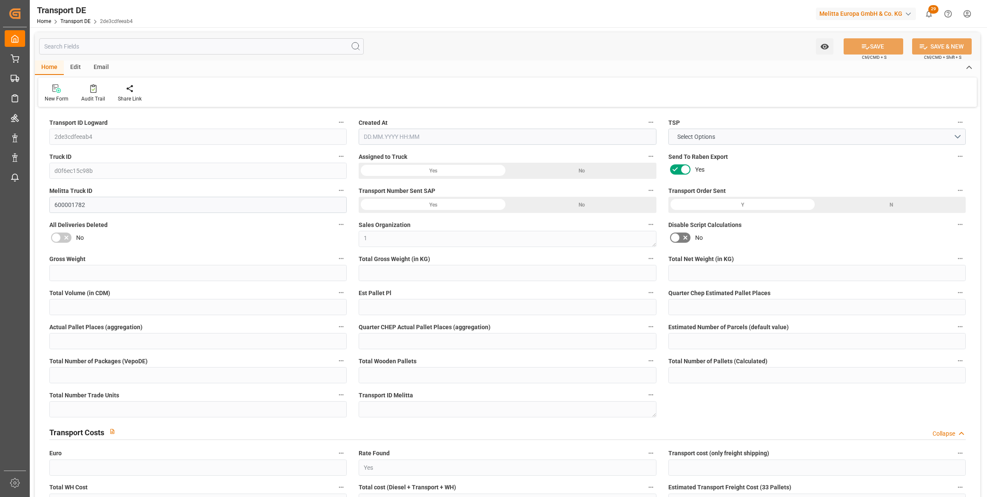
type input "45.88"
type input "47.73"
type input "47.2813"
type input "35"
type input "0"
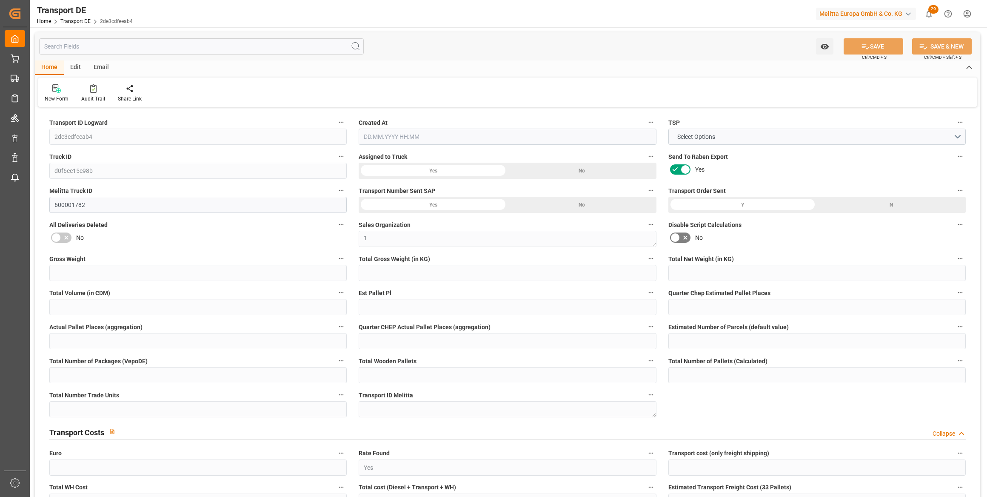
type input "1"
type input "0"
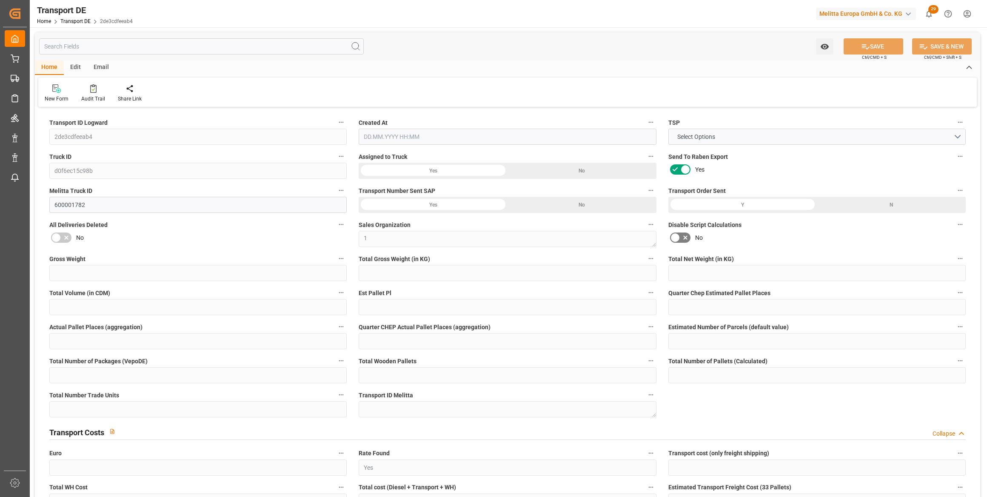
type input "0"
type input "-0.4487"
type input "0"
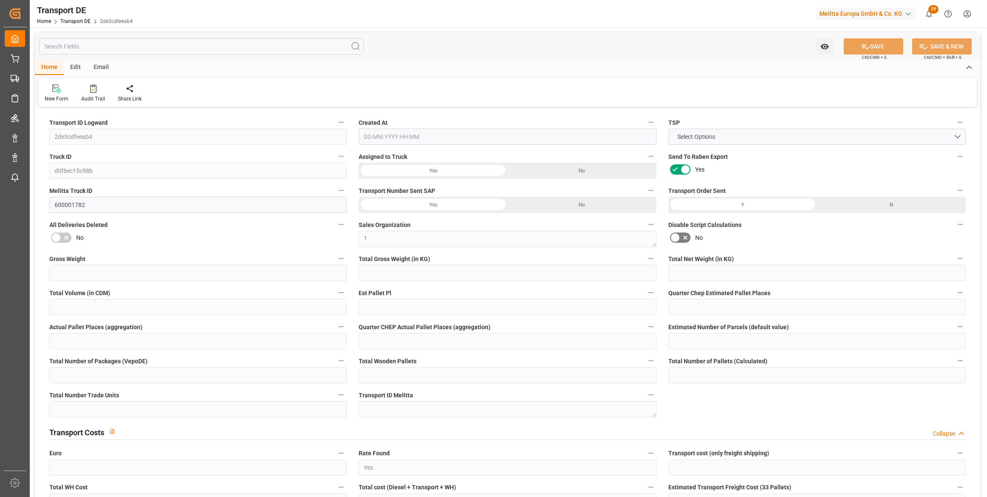
type input "0"
type input "41.927"
type input "4710.8598"
type input "21"
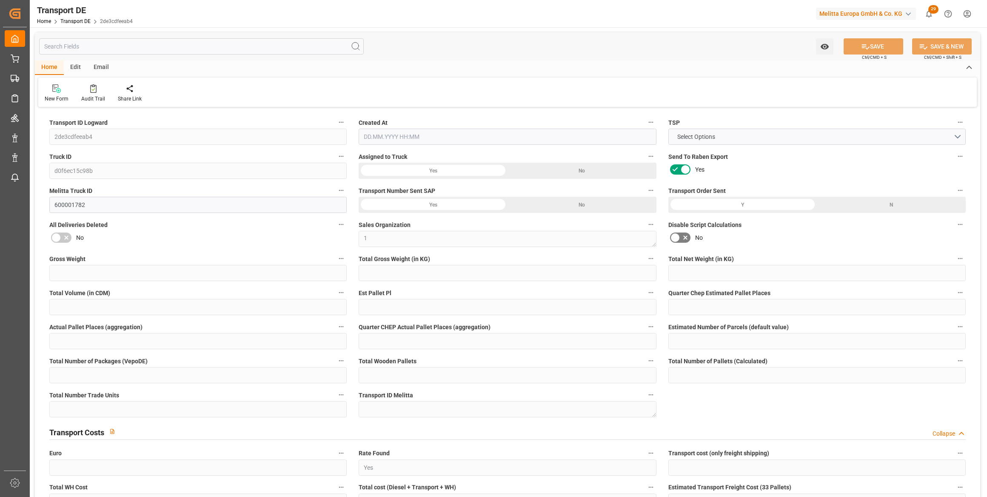
type input "35"
type input "0"
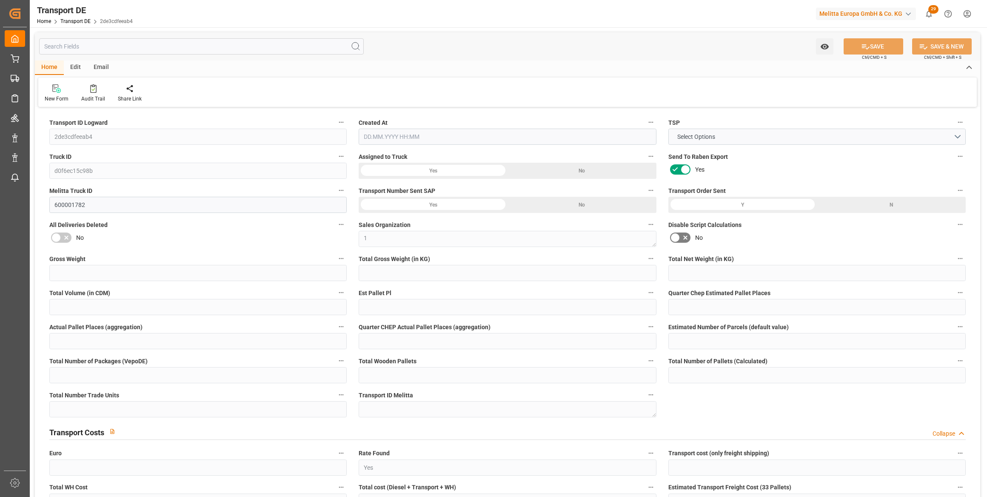
type input "0"
type input "1"
type input "0"
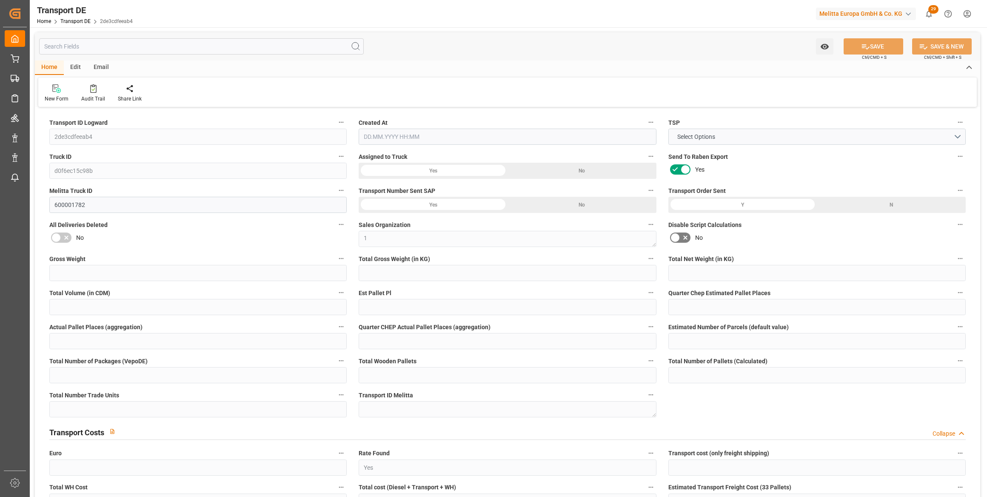
type input "64"
type input "93.1613"
type input "47.2813"
type input "[DATE] 21:01"
type input "[DATE]"
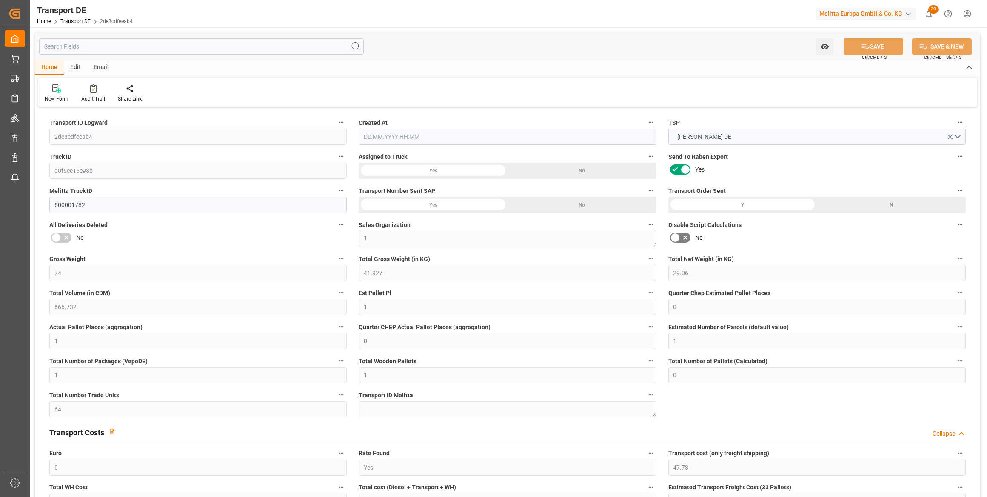
type input "[DATE]"
